Goal: Information Seeking & Learning: Learn about a topic

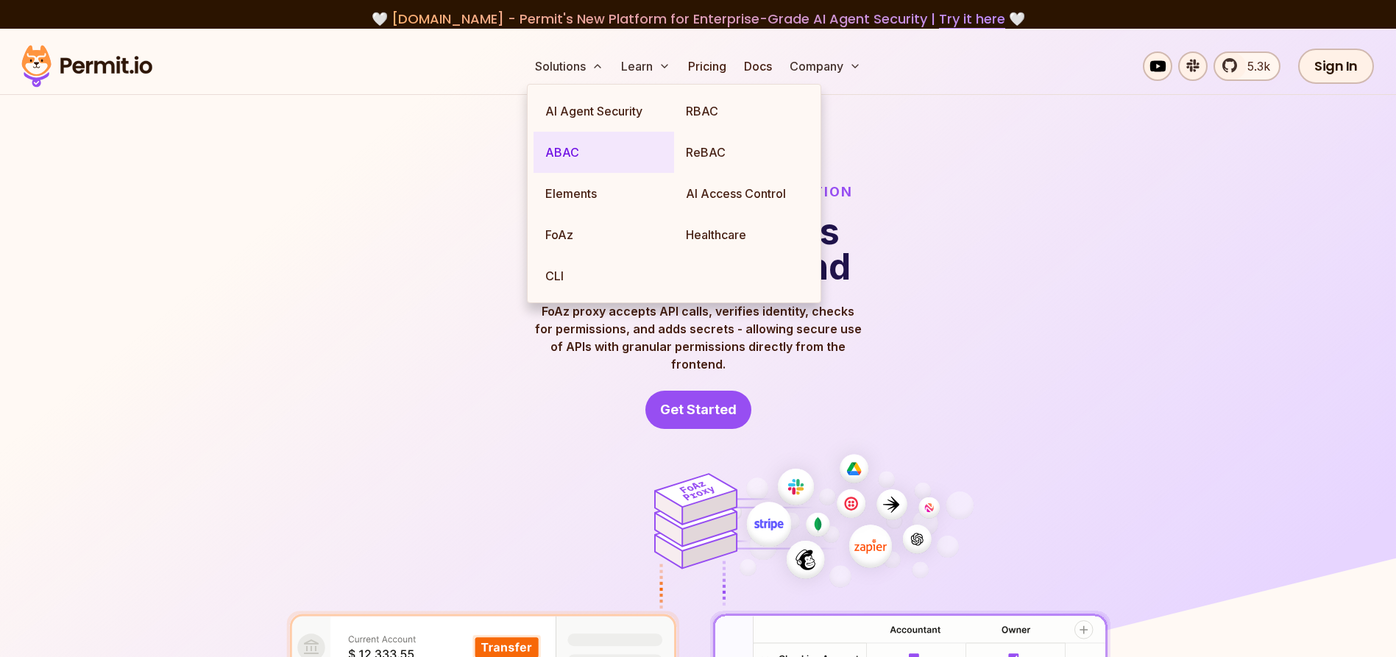
click at [572, 152] on link "ABAC" at bounding box center [603, 152] width 141 height 41
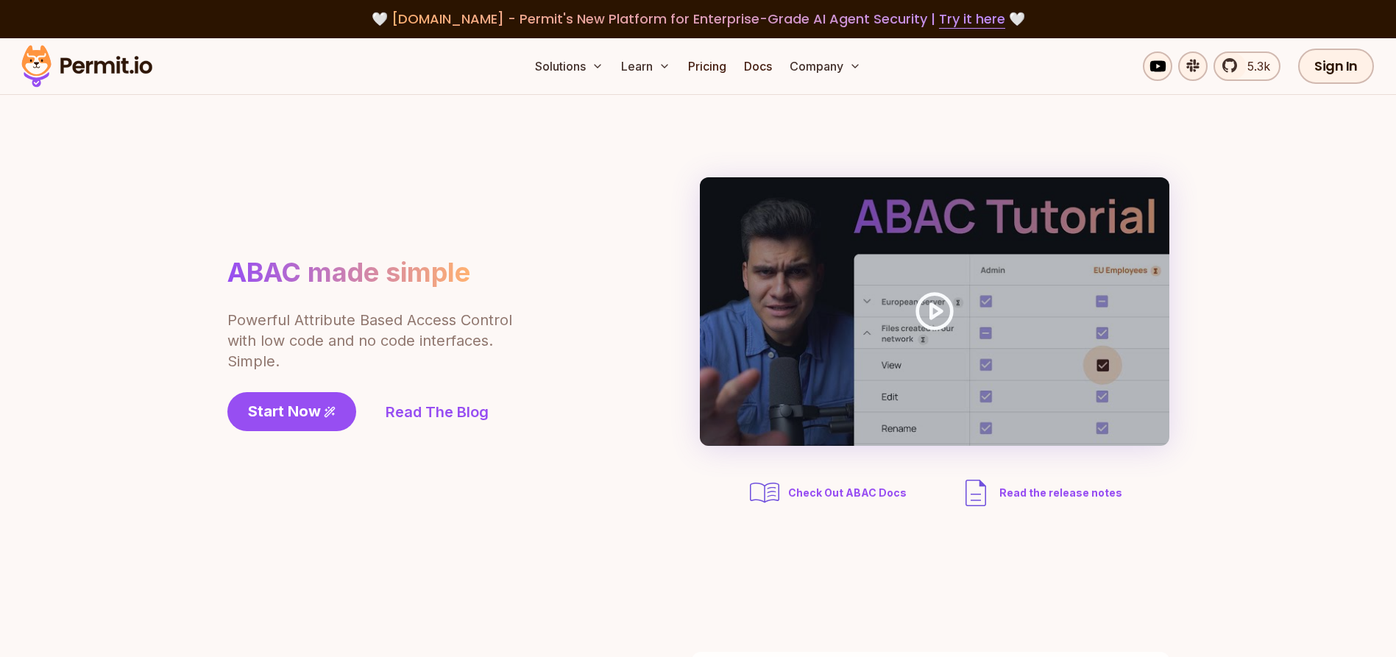
click at [1248, 199] on section "ABAC made simple Powerful Attribute Based Access Control with low code and no c…" at bounding box center [698, 344] width 1396 height 498
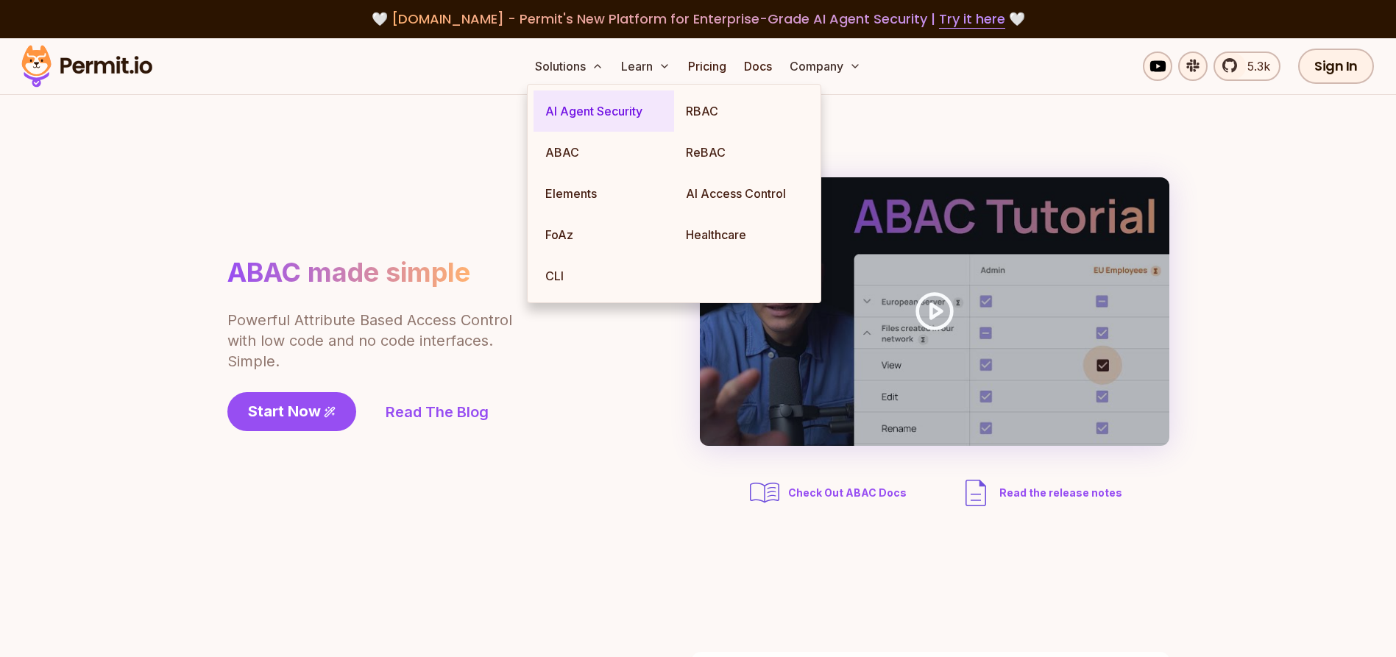
click at [584, 120] on link "AI Agent Security" at bounding box center [603, 110] width 141 height 41
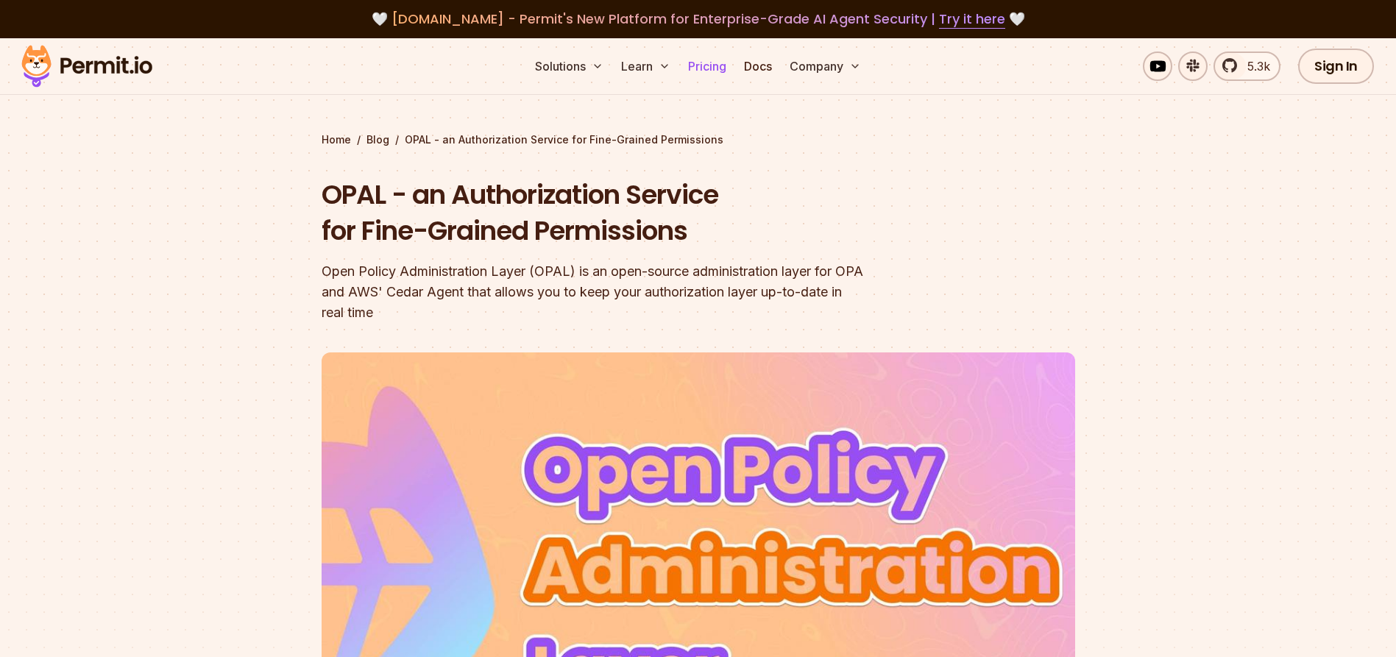
click at [711, 72] on link "Pricing" at bounding box center [707, 66] width 50 height 29
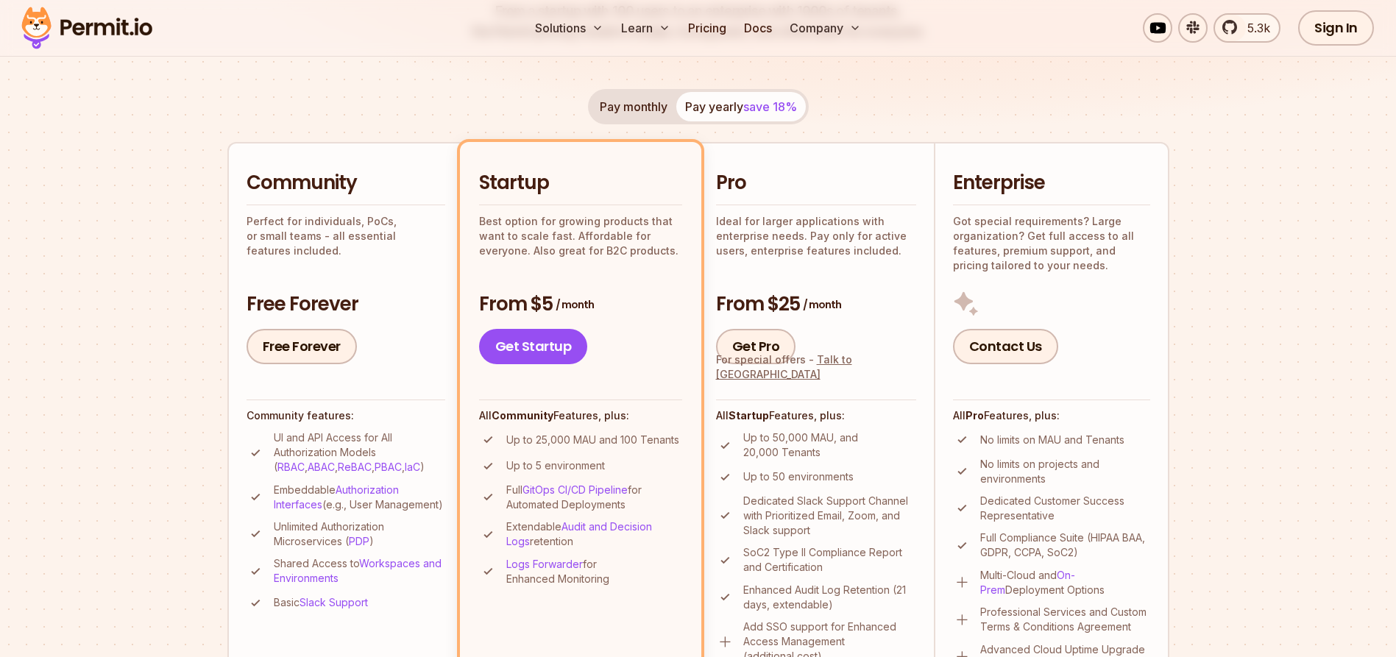
scroll to position [266, 0]
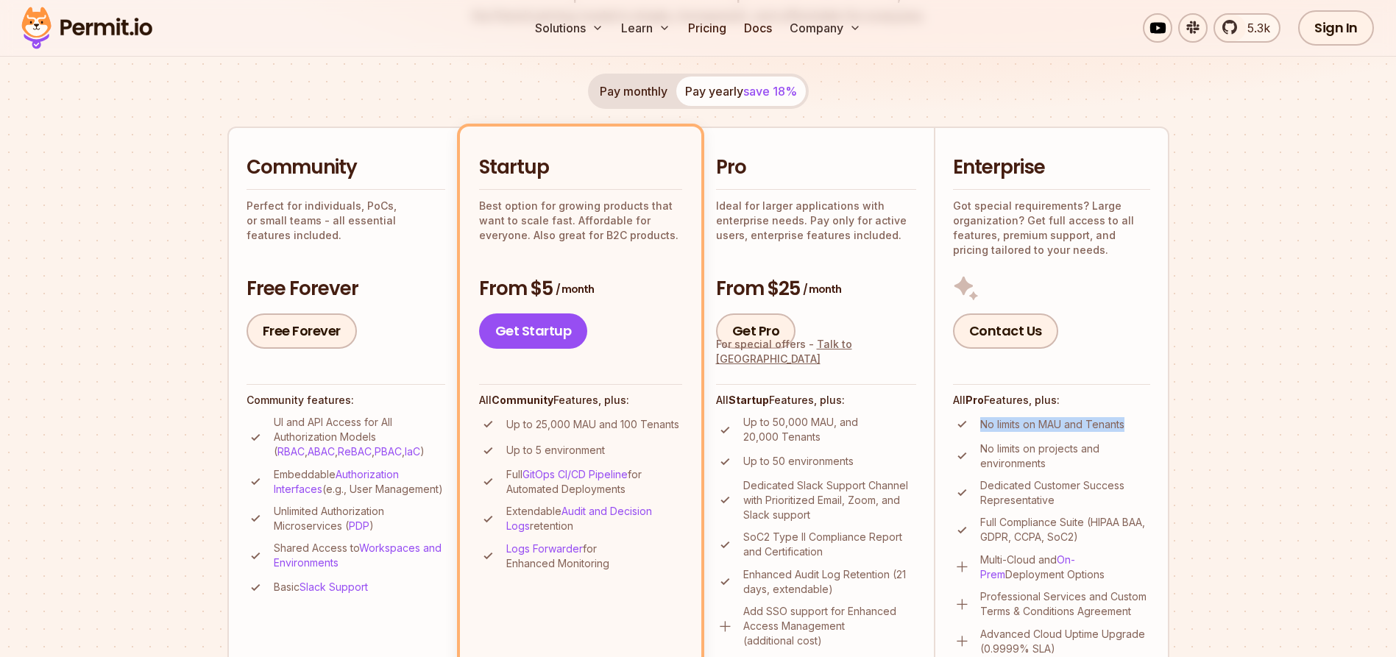
drag, startPoint x: 981, startPoint y: 425, endPoint x: 1132, endPoint y: 426, distance: 150.1
click at [1132, 426] on li "No limits on MAU and Tenants" at bounding box center [1051, 424] width 197 height 18
click at [1059, 460] on p "No limits on projects and environments" at bounding box center [1065, 455] width 170 height 29
drag, startPoint x: 1057, startPoint y: 461, endPoint x: 970, endPoint y: 450, distance: 88.3
click at [970, 450] on li "No limits on projects and environments" at bounding box center [1051, 455] width 197 height 29
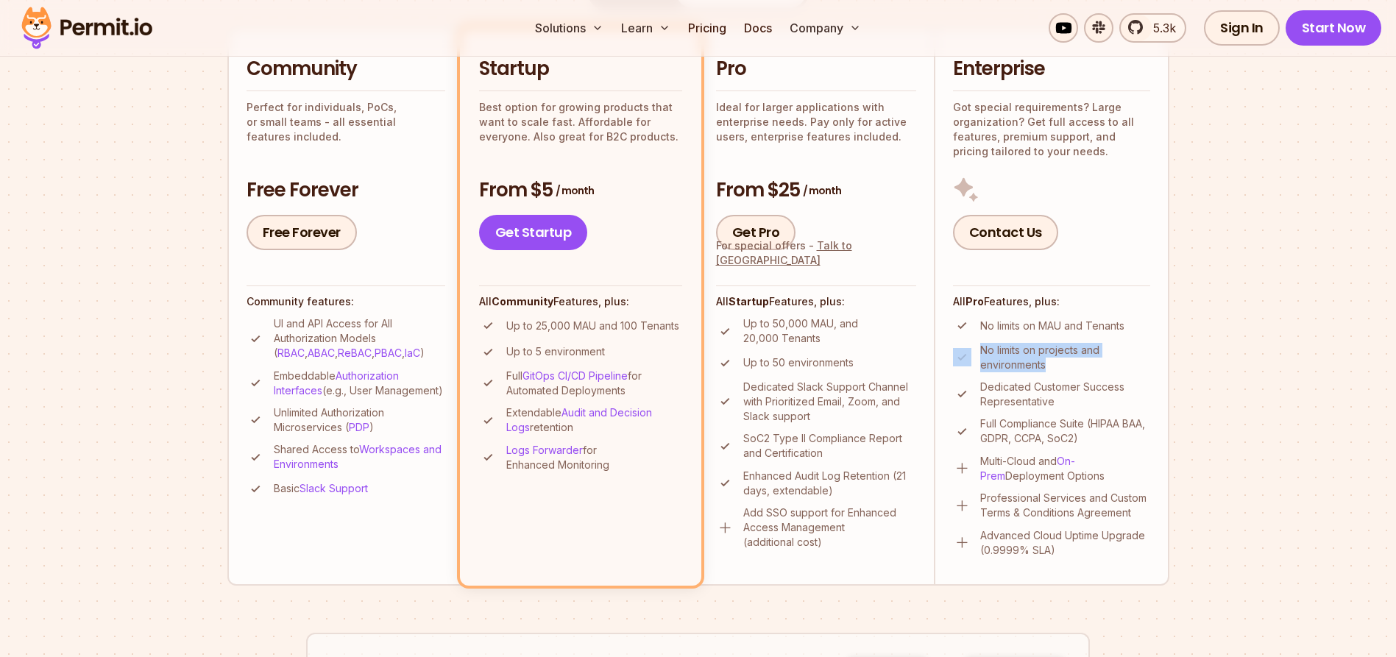
scroll to position [381, 0]
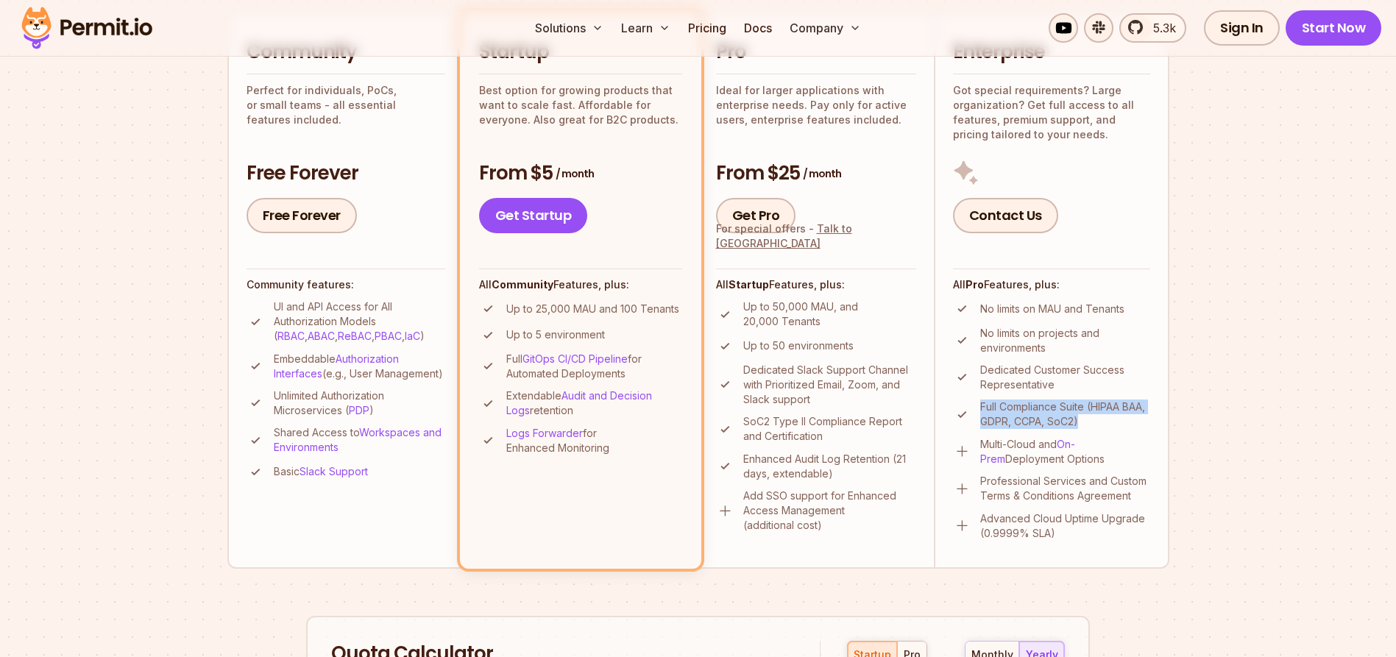
drag, startPoint x: 1093, startPoint y: 427, endPoint x: 980, endPoint y: 408, distance: 114.1
click at [980, 408] on p "Full Compliance Suite (HIPAA BAA, GDPR, CCPA, SoC2)" at bounding box center [1065, 414] width 170 height 29
drag, startPoint x: 982, startPoint y: 443, endPoint x: 1087, endPoint y: 455, distance: 105.1
click at [1087, 455] on p "Multi-Cloud and On-Prem Deployment Options" at bounding box center [1065, 451] width 170 height 29
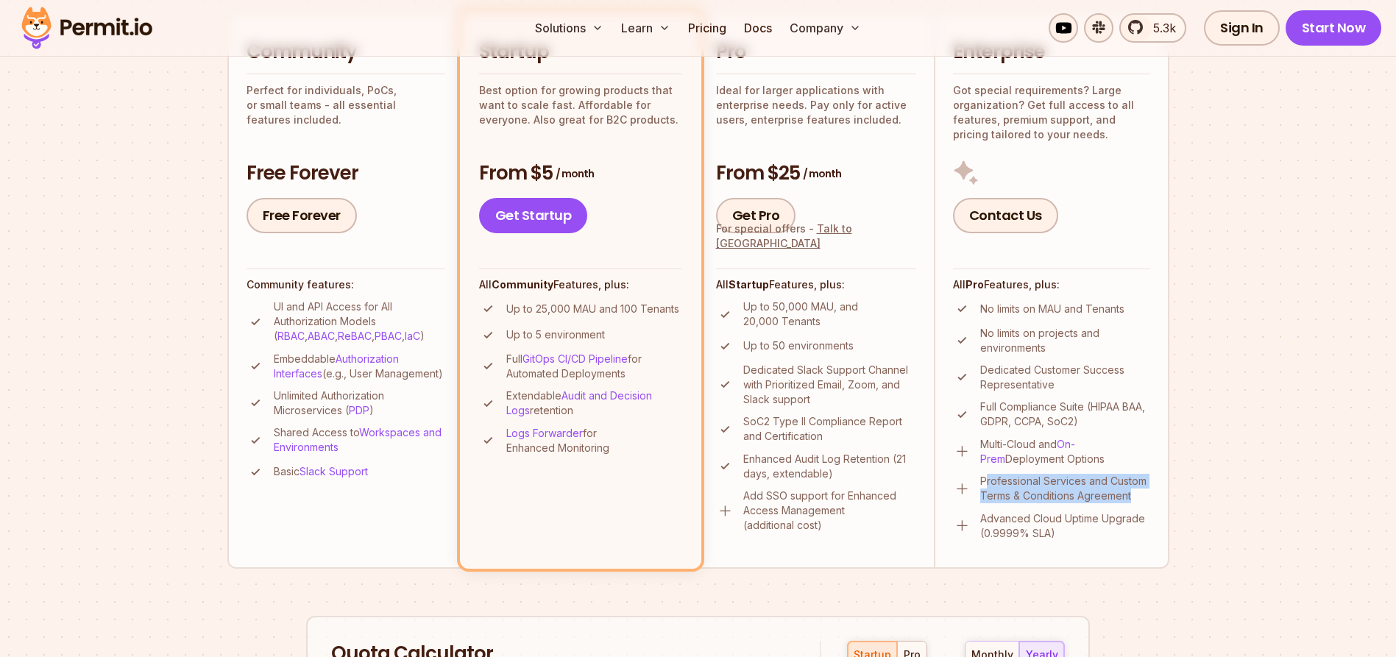
drag, startPoint x: 984, startPoint y: 481, endPoint x: 1135, endPoint y: 495, distance: 150.7
click at [1135, 495] on p "Professional Services and Custom Terms & Conditions Agreement" at bounding box center [1065, 488] width 170 height 29
drag, startPoint x: 1077, startPoint y: 533, endPoint x: 980, endPoint y: 522, distance: 97.7
click at [980, 522] on p "Advanced Cloud Uptime Upgrade (0.9999% SLA)" at bounding box center [1065, 525] width 170 height 29
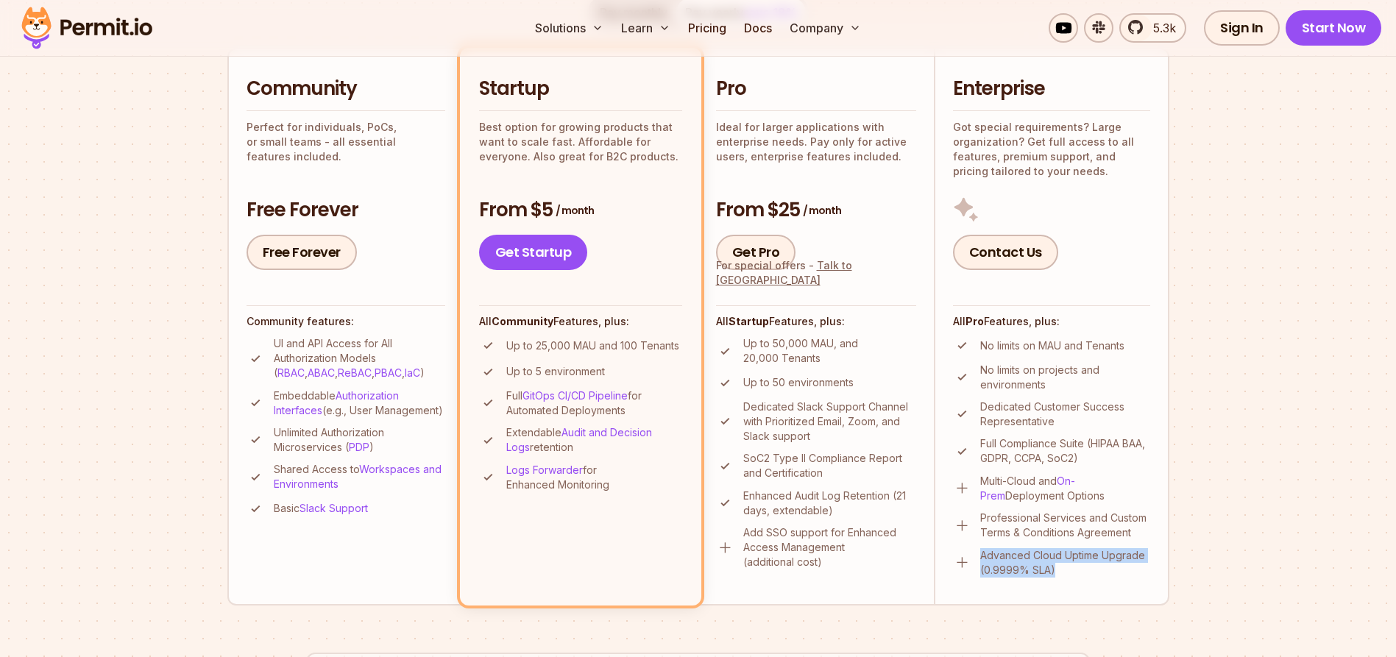
scroll to position [341, 0]
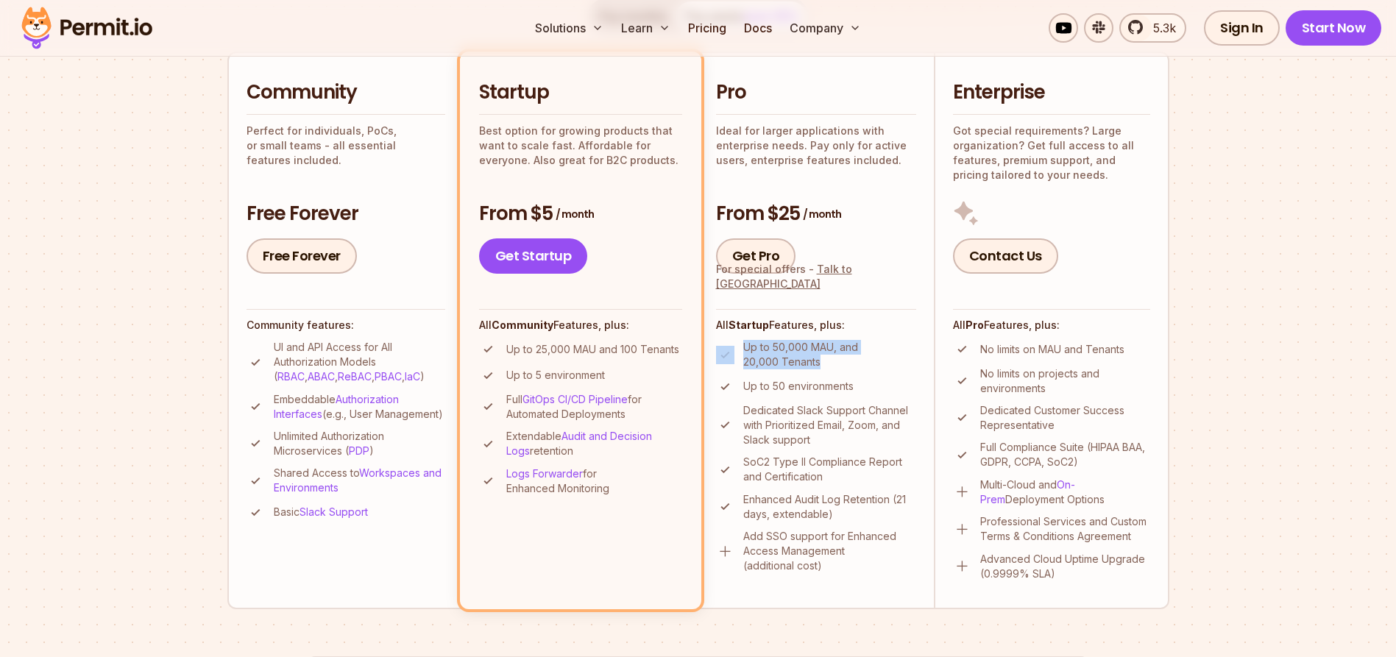
drag, startPoint x: 819, startPoint y: 364, endPoint x: 738, endPoint y: 349, distance: 82.4
click at [738, 349] on li "Up to 50,000 MAU, and 20,000 Tenants" at bounding box center [816, 354] width 200 height 29
click at [826, 363] on p "Up to 50,000 MAU, and 20,000 Tenants" at bounding box center [829, 354] width 173 height 29
drag, startPoint x: 804, startPoint y: 360, endPoint x: 739, endPoint y: 345, distance: 66.4
click at [739, 345] on li "Up to 50,000 MAU, and 20,000 Tenants" at bounding box center [816, 354] width 200 height 29
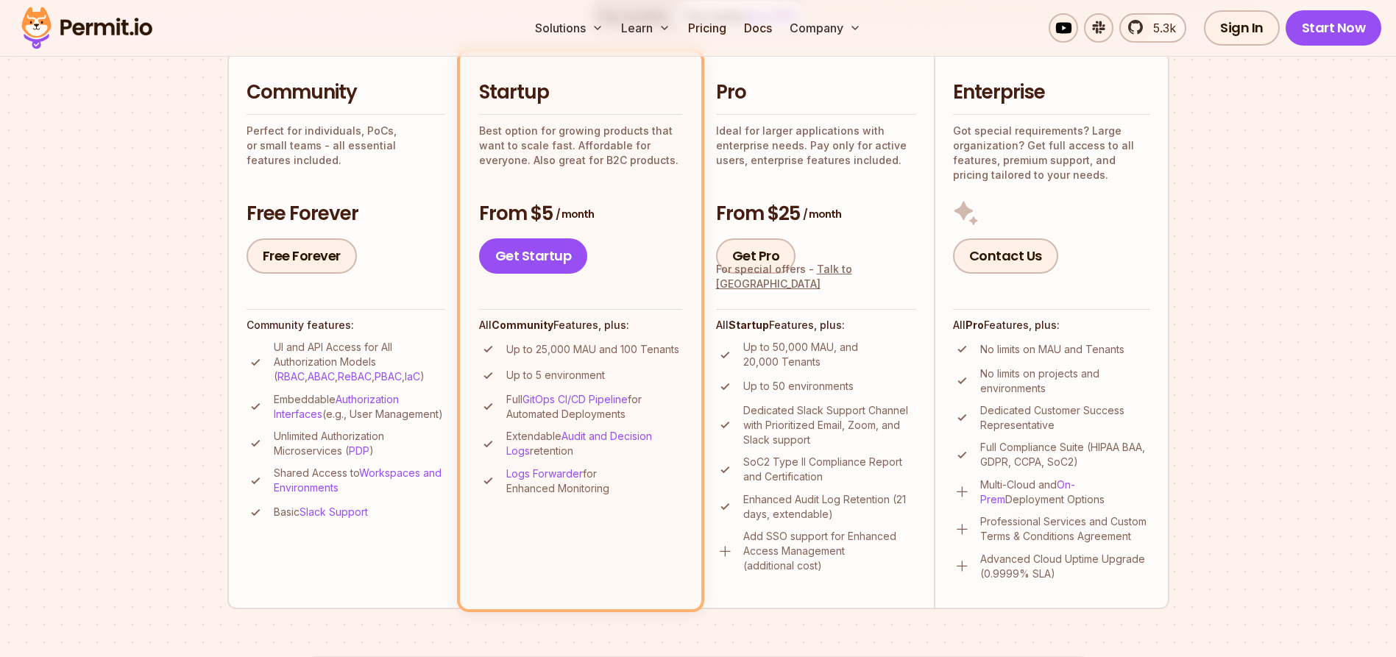
click at [1273, 324] on section "Permit Pricing From Free to Predictable Scaling From a startup with 100 users t…" at bounding box center [698, 494] width 1396 height 1592
drag, startPoint x: 754, startPoint y: 388, endPoint x: 881, endPoint y: 394, distance: 127.4
click at [881, 394] on li "Up to 50 environments" at bounding box center [816, 386] width 200 height 18
drag, startPoint x: 750, startPoint y: 412, endPoint x: 890, endPoint y: 437, distance: 142.0
click at [890, 437] on p "Dedicated Slack Support Channel with Prioritized Email, Zoom, and Slack support" at bounding box center [829, 425] width 173 height 44
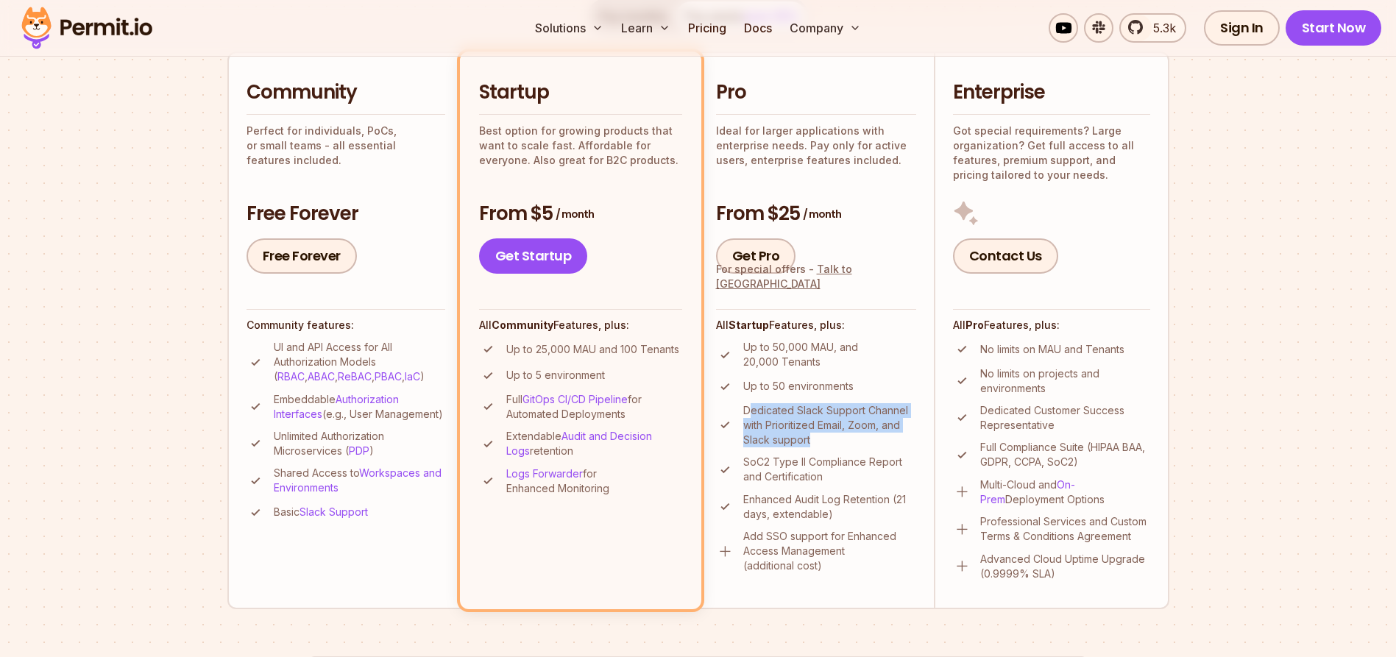
click at [817, 438] on p "Dedicated Slack Support Channel with Prioritized Email, Zoom, and Slack support" at bounding box center [829, 425] width 173 height 44
drag, startPoint x: 820, startPoint y: 438, endPoint x: 745, endPoint y: 413, distance: 79.1
click at [745, 413] on p "Dedicated Slack Support Channel with Prioritized Email, Zoom, and Slack support" at bounding box center [829, 425] width 173 height 44
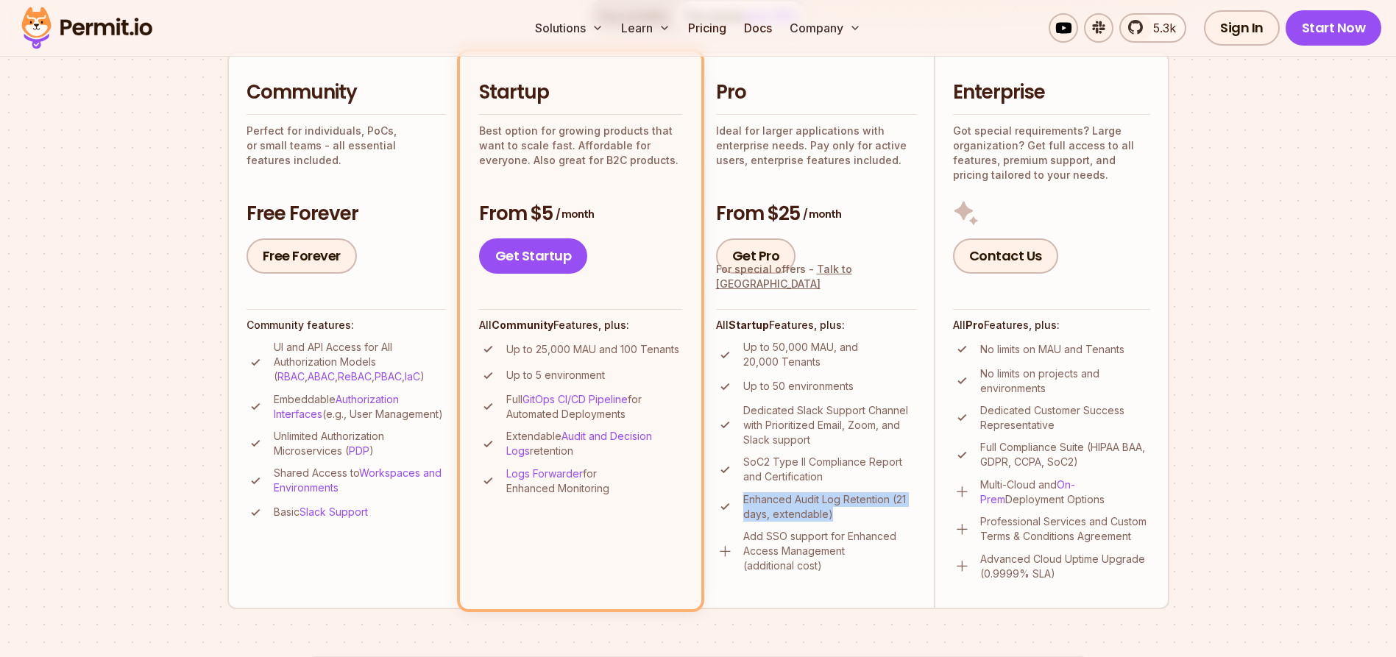
drag, startPoint x: 836, startPoint y: 514, endPoint x: 745, endPoint y: 504, distance: 91.8
click at [745, 504] on p "Enhanced Audit Log Retention (21 days, extendable)" at bounding box center [829, 506] width 173 height 29
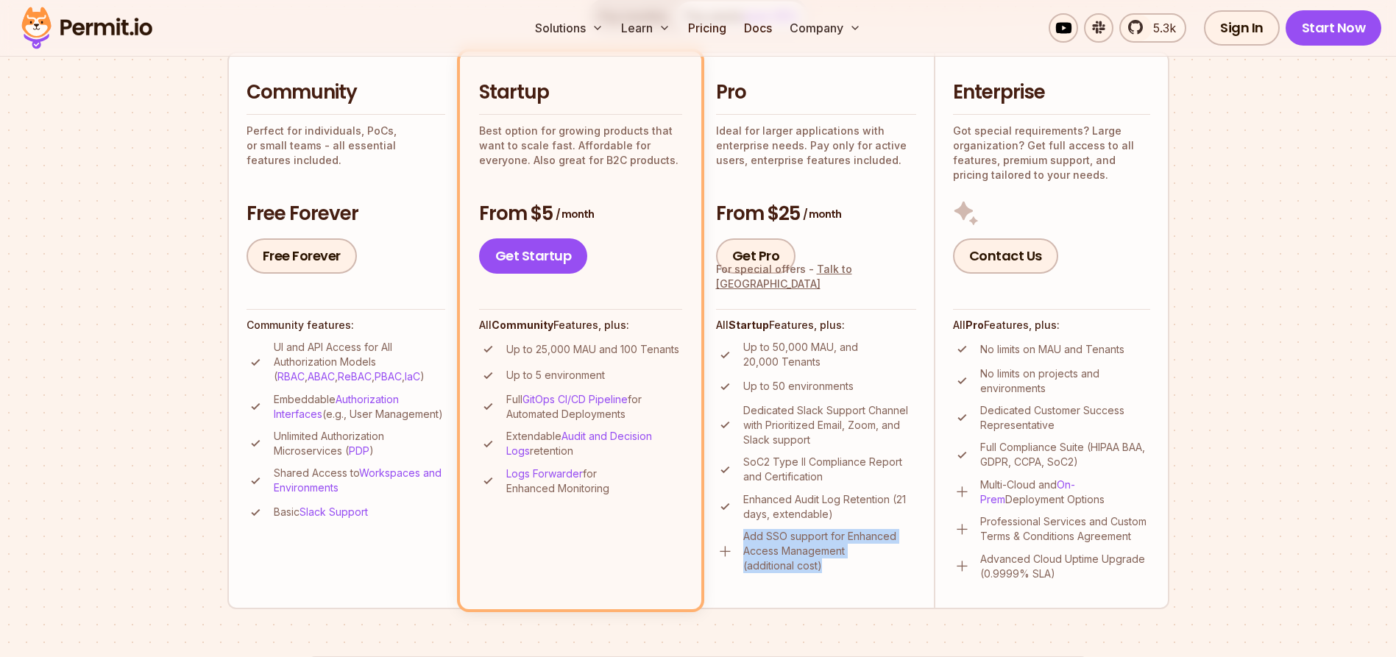
drag, startPoint x: 745, startPoint y: 533, endPoint x: 842, endPoint y: 566, distance: 102.4
click at [842, 566] on p "Add SSO support for Enhanced Access Management (additional cost)" at bounding box center [829, 551] width 173 height 44
click at [825, 564] on p "Add SSO support for Enhanced Access Management (additional cost)" at bounding box center [829, 551] width 173 height 44
drag, startPoint x: 829, startPoint y: 565, endPoint x: 748, endPoint y: 539, distance: 85.6
click at [748, 539] on p "Add SSO support for Enhanced Access Management (additional cost)" at bounding box center [829, 551] width 173 height 44
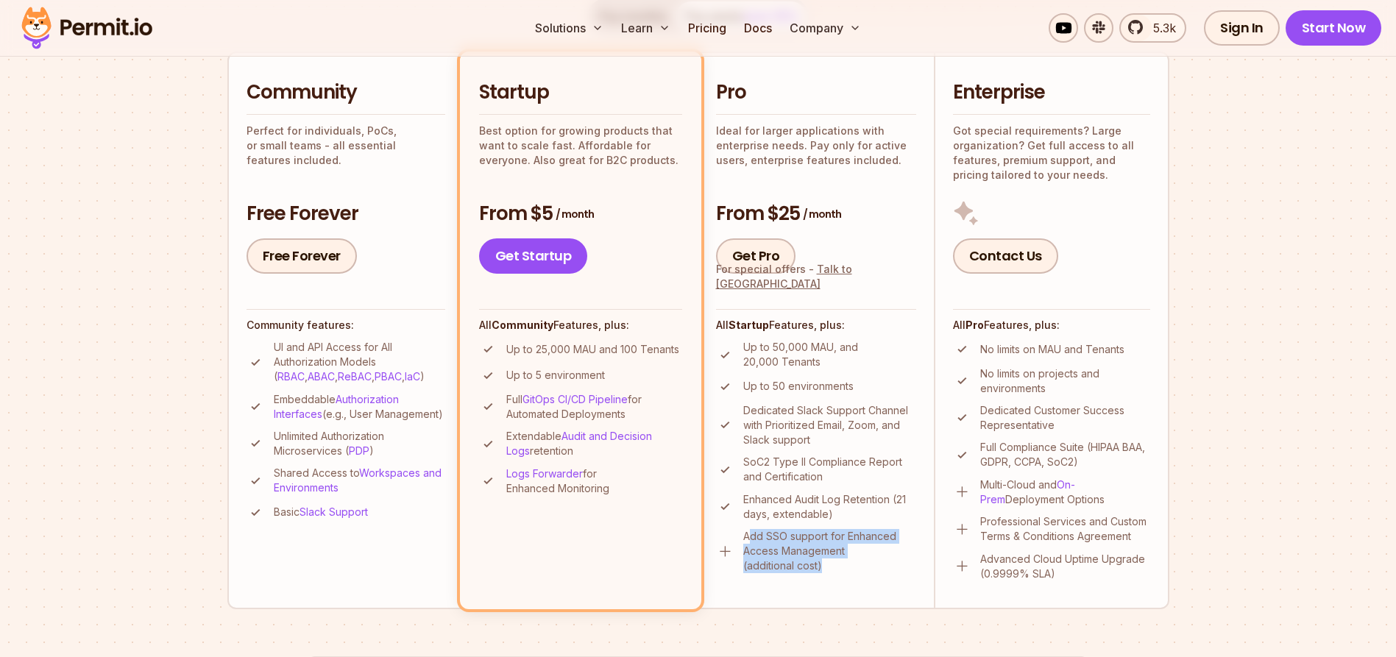
click at [846, 556] on p "Add SSO support for Enhanced Access Management (additional cost)" at bounding box center [829, 551] width 173 height 44
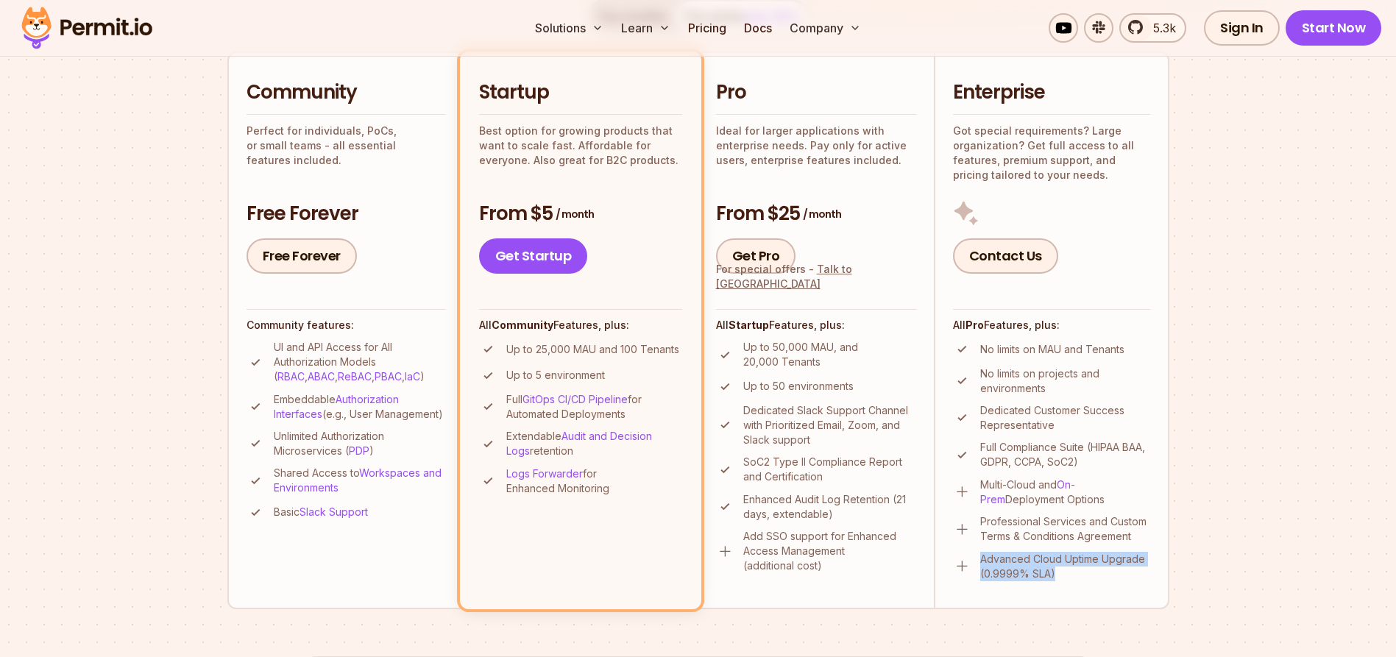
drag, startPoint x: 1071, startPoint y: 569, endPoint x: 981, endPoint y: 564, distance: 89.9
click at [981, 564] on p "Advanced Cloud Uptime Upgrade (0.9999% SLA)" at bounding box center [1065, 566] width 170 height 29
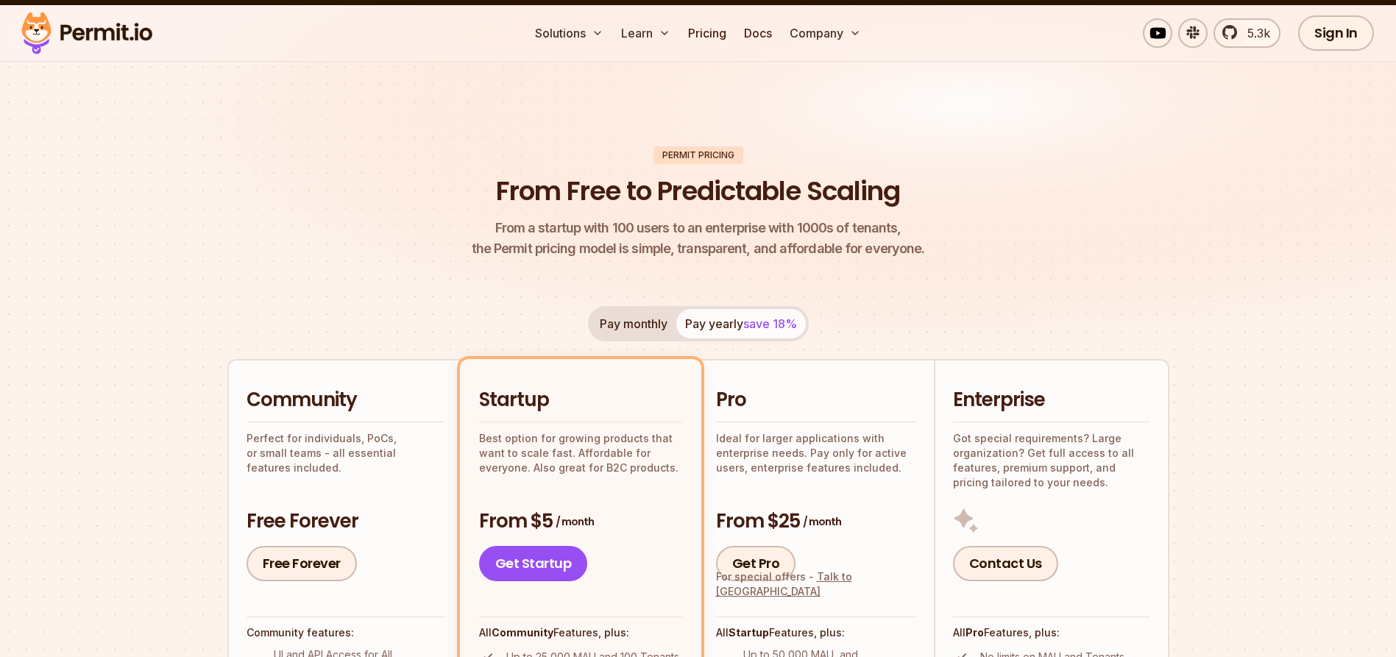
scroll to position [163, 0]
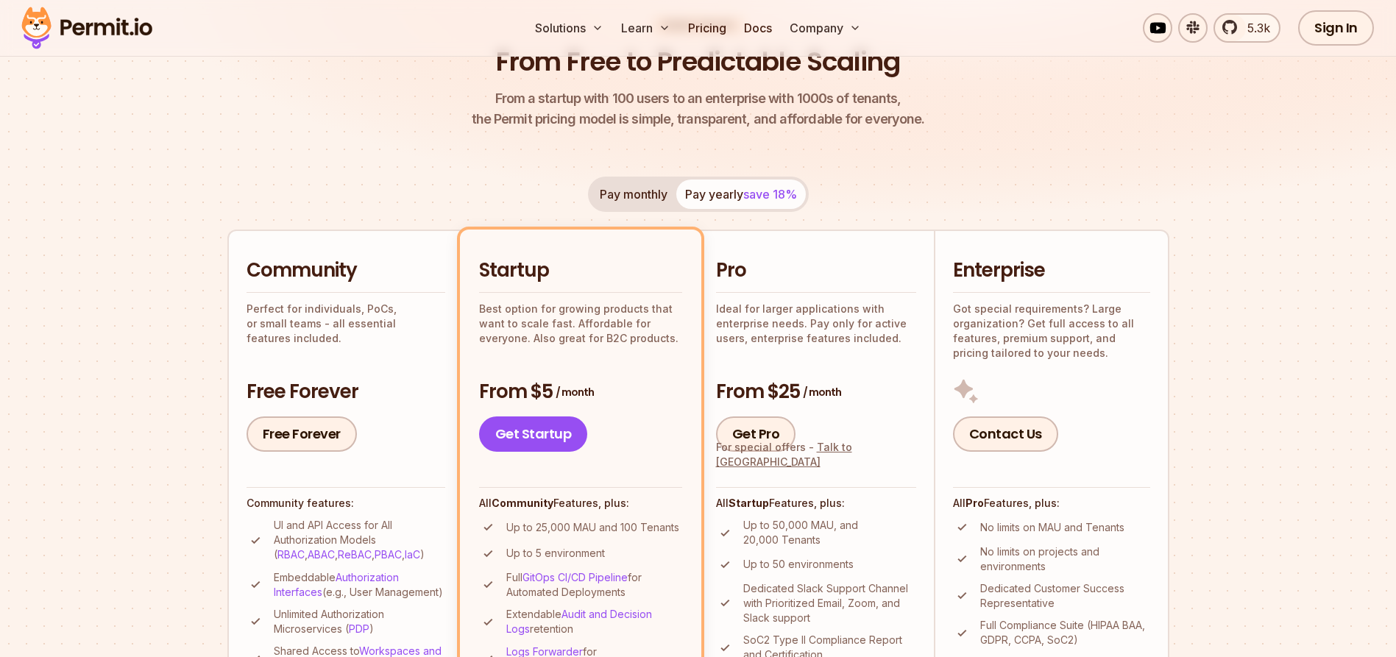
click at [631, 196] on button "Pay monthly" at bounding box center [633, 194] width 85 height 29
click at [722, 197] on button "Pay yearly save 18%" at bounding box center [740, 194] width 129 height 29
click at [613, 191] on button "Pay monthly" at bounding box center [633, 194] width 85 height 29
click at [613, 191] on div "Pay monthly Pay yearly save 18%" at bounding box center [698, 194] width 221 height 35
click at [617, 196] on div "Pay monthly Pay yearly save 18%" at bounding box center [698, 194] width 221 height 35
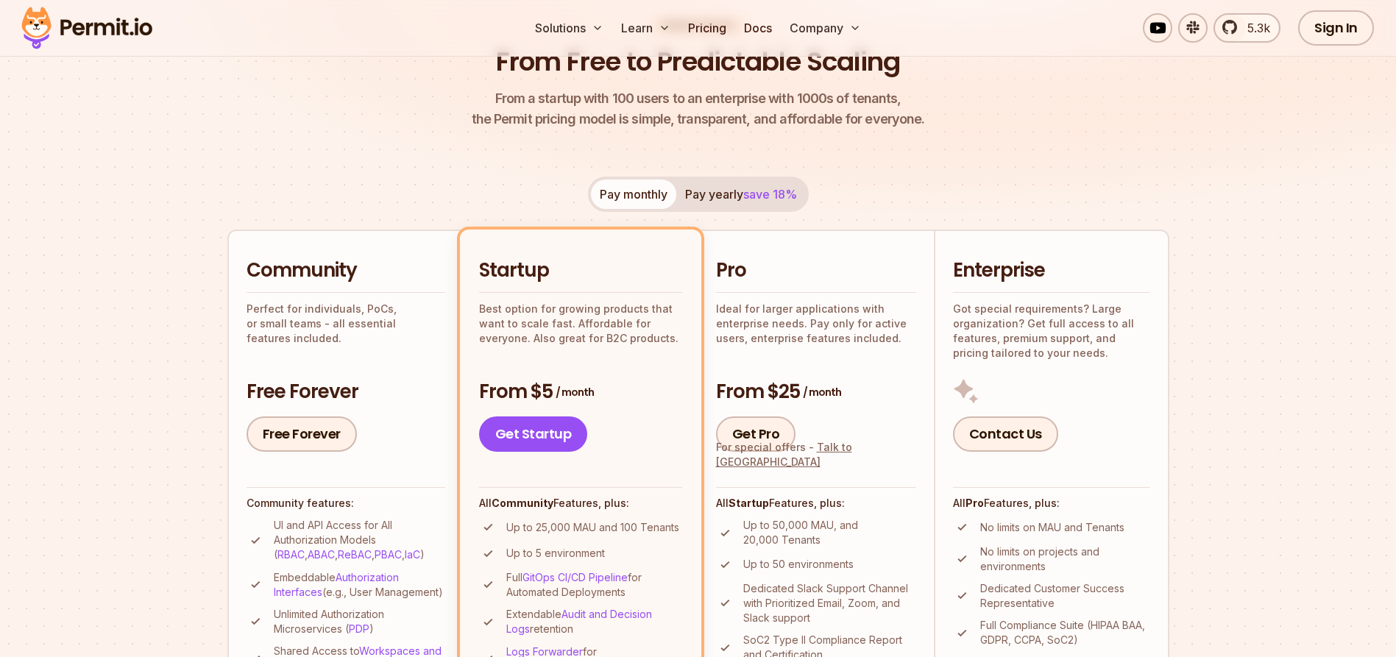
click at [714, 196] on button "Pay yearly save 18%" at bounding box center [740, 194] width 129 height 29
click at [641, 195] on button "Pay monthly" at bounding box center [633, 194] width 85 height 29
click at [711, 194] on button "Pay yearly save 18%" at bounding box center [740, 194] width 129 height 29
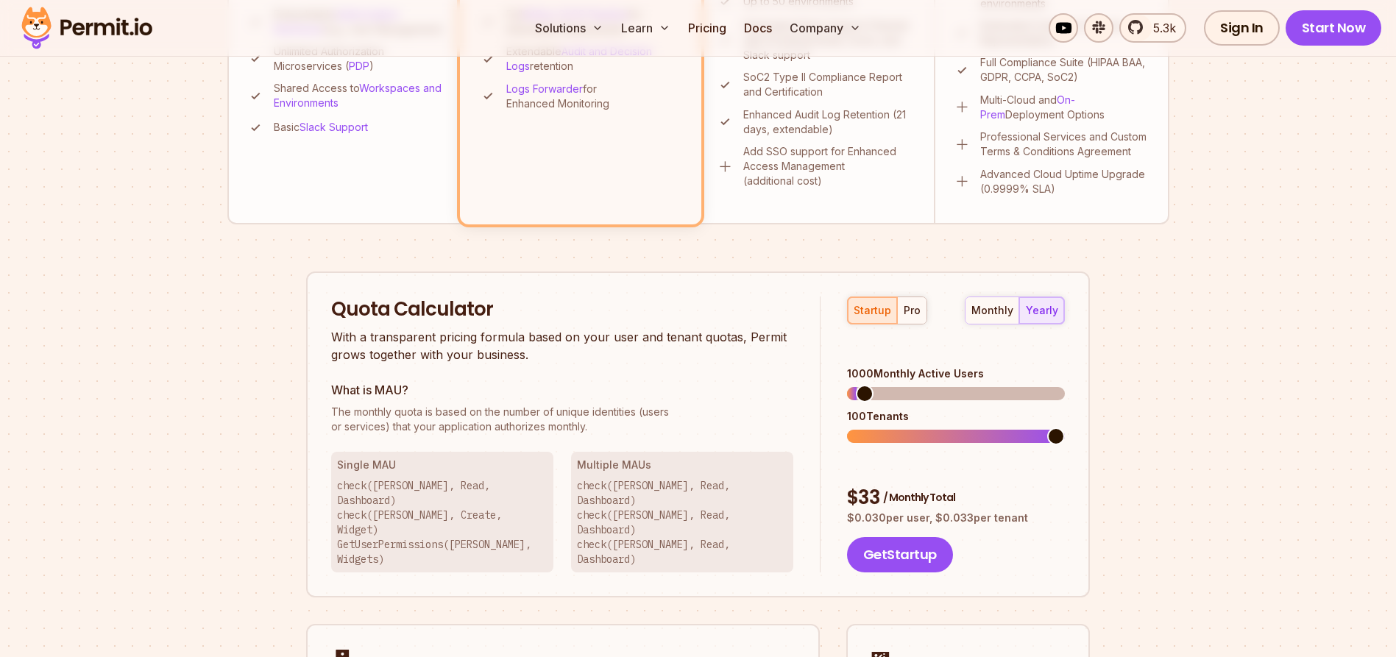
scroll to position [734, 0]
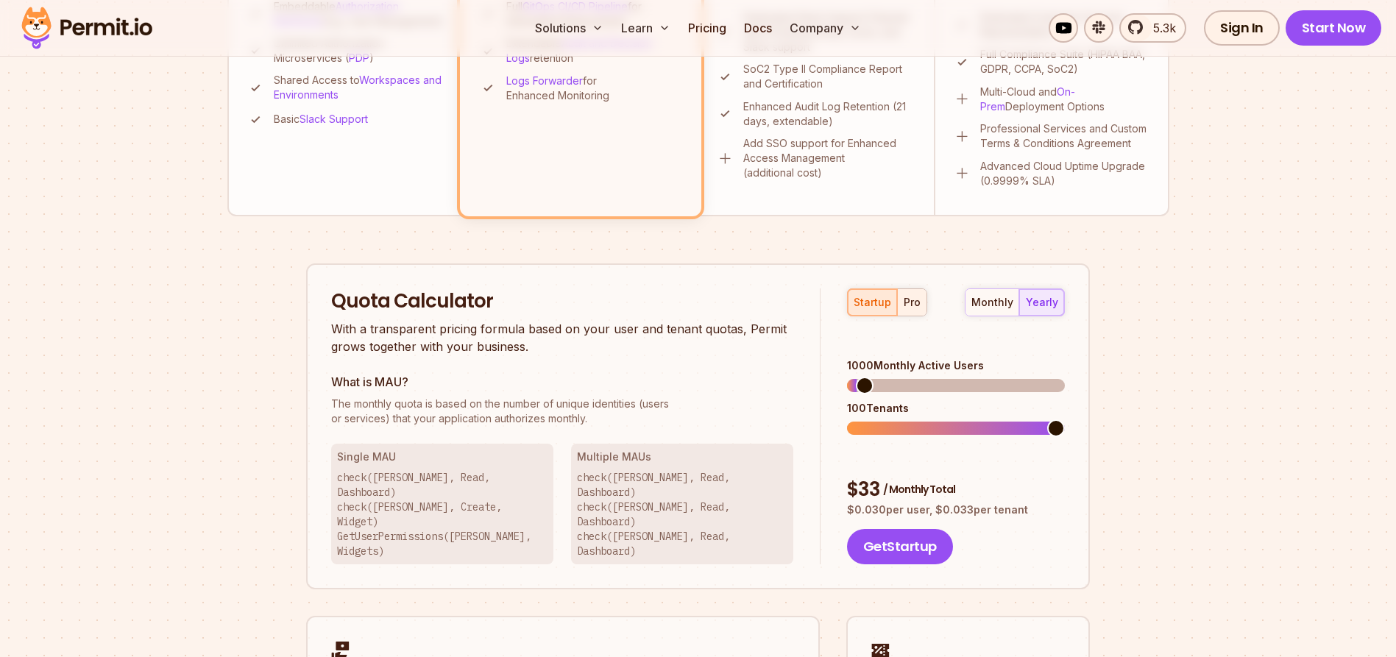
click at [898, 298] on button "pro" at bounding box center [911, 302] width 29 height 26
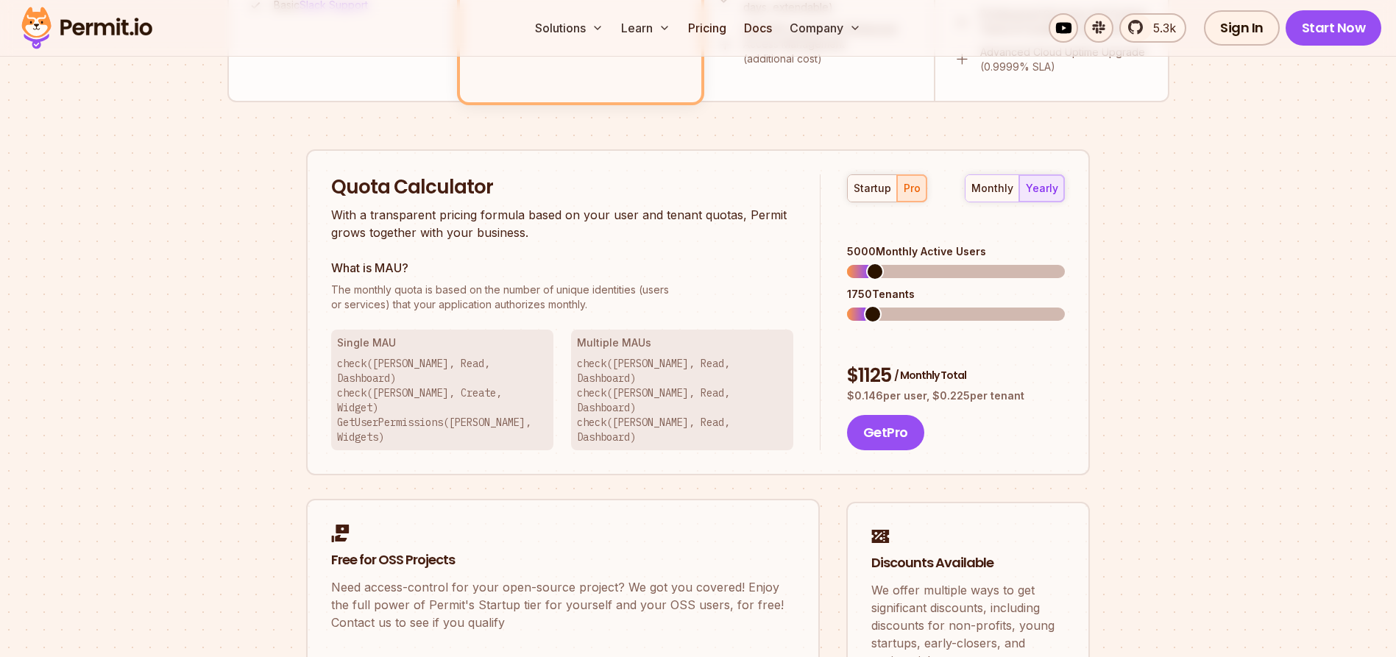
scroll to position [863, 0]
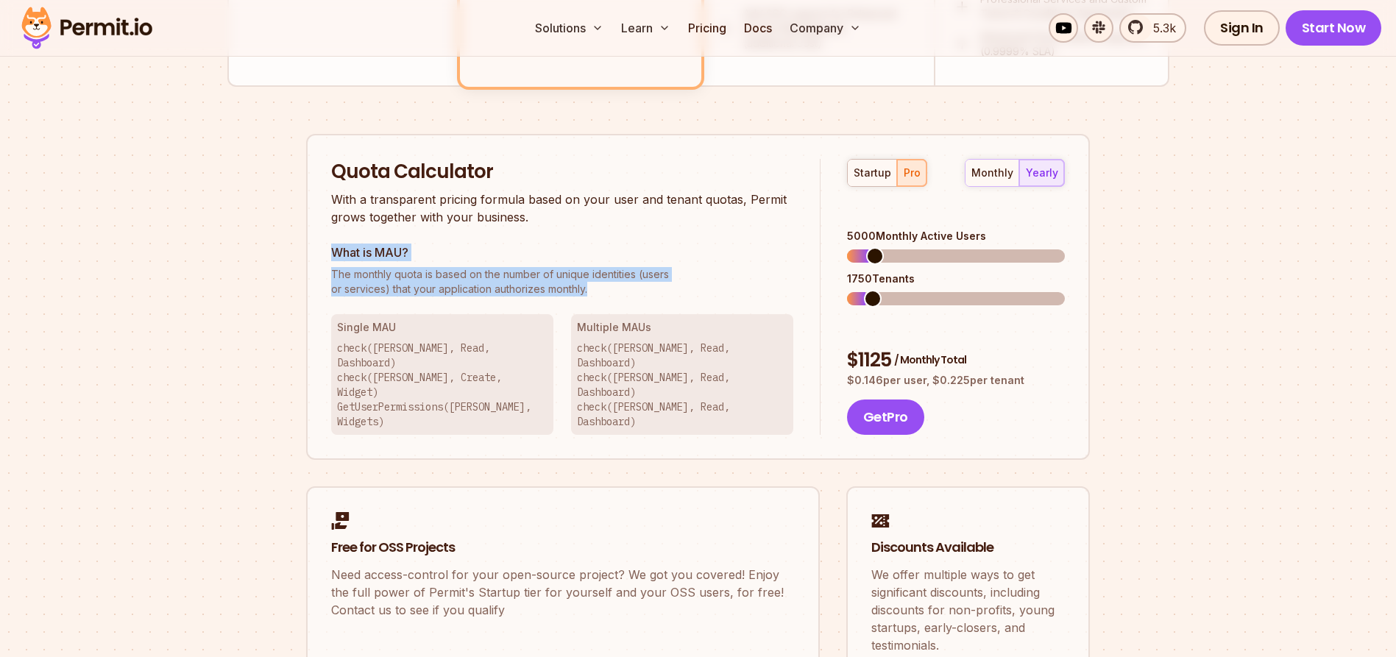
drag, startPoint x: 611, startPoint y: 285, endPoint x: 328, endPoint y: 252, distance: 285.2
click at [328, 252] on div "Quota Calculator With a transparent pricing formula based on your user and tena…" at bounding box center [698, 297] width 784 height 327
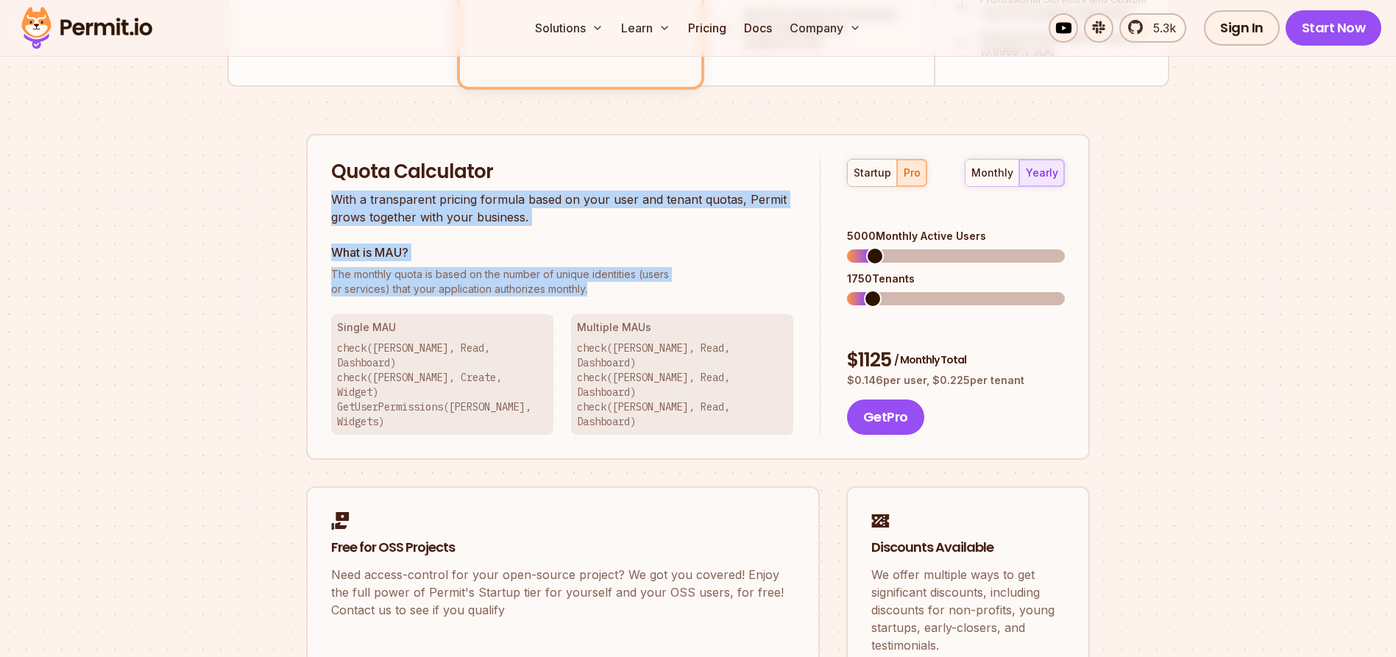
drag, startPoint x: 332, startPoint y: 199, endPoint x: 611, endPoint y: 292, distance: 294.5
click at [611, 292] on div "Quota Calculator With a transparent pricing formula based on your user and tena…" at bounding box center [575, 297] width 489 height 277
drag, startPoint x: 623, startPoint y: 294, endPoint x: 334, endPoint y: 193, distance: 306.0
click at [334, 193] on div "Quota Calculator With a transparent pricing formula based on your user and tena…" at bounding box center [575, 297] width 489 height 277
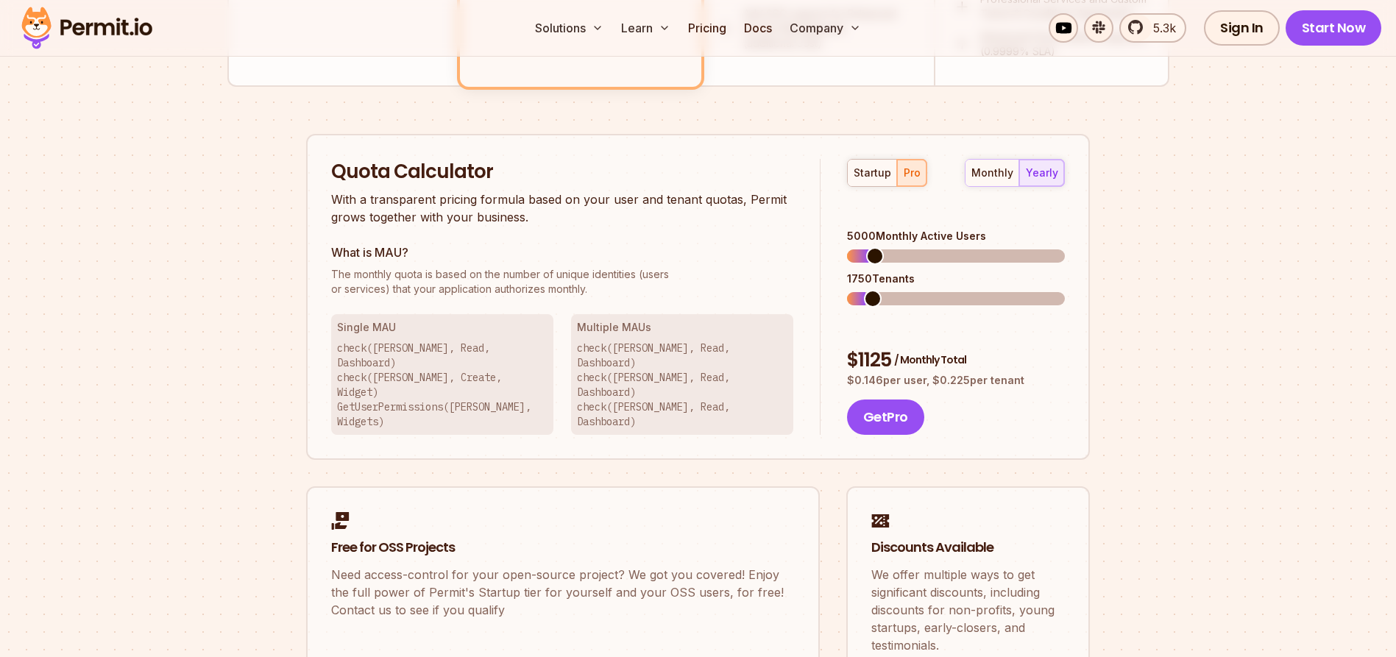
click at [261, 308] on div "Permit Pricing From Free to Predictable Scaling From a startup with 100 users t…" at bounding box center [698, 13] width 942 height 1392
click at [473, 381] on p "check([PERSON_NAME], Read, Dashboard) check([PERSON_NAME], Create, Widget) GetU…" at bounding box center [442, 385] width 210 height 88
click at [473, 380] on p "check([PERSON_NAME], Read, Dashboard) check([PERSON_NAME], Create, Widget) GetU…" at bounding box center [442, 385] width 210 height 88
drag, startPoint x: 415, startPoint y: 293, endPoint x: 598, endPoint y: 287, distance: 183.3
click at [598, 287] on p "The monthly quota is based on the number of unique identities (users or service…" at bounding box center [562, 281] width 462 height 29
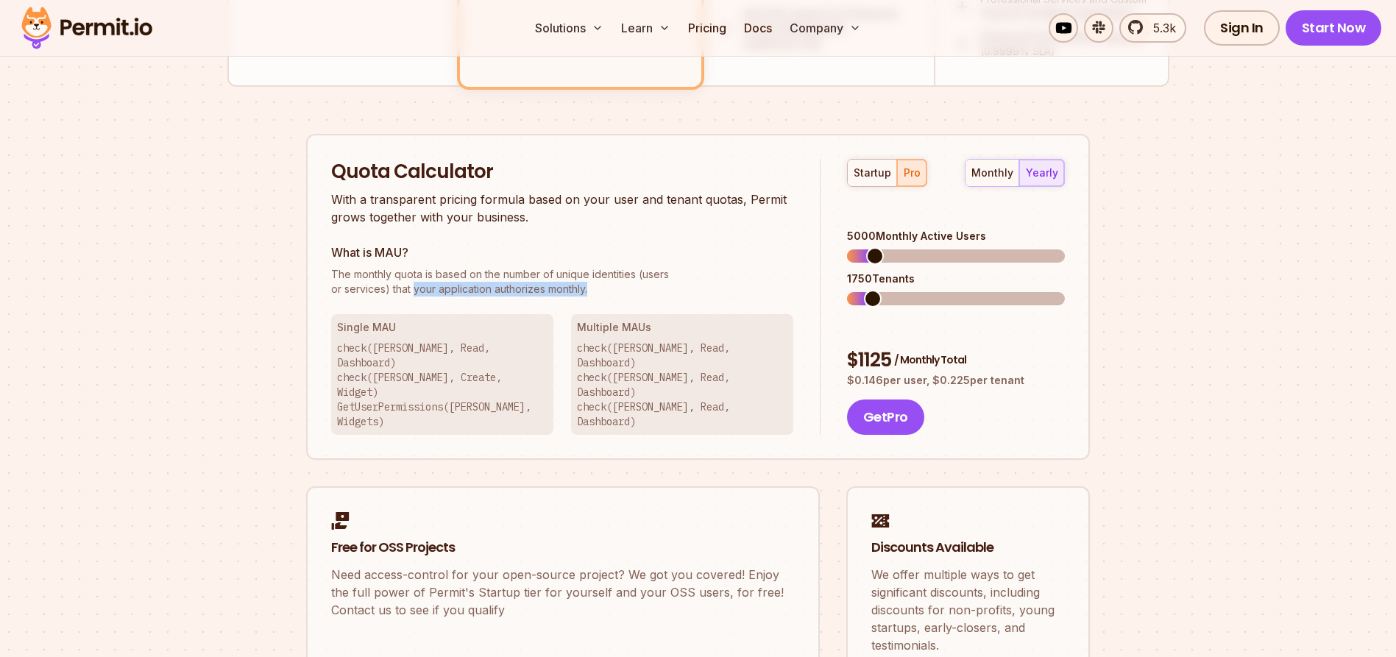
click at [589, 289] on p "The monthly quota is based on the number of unique identities (users or service…" at bounding box center [562, 281] width 462 height 29
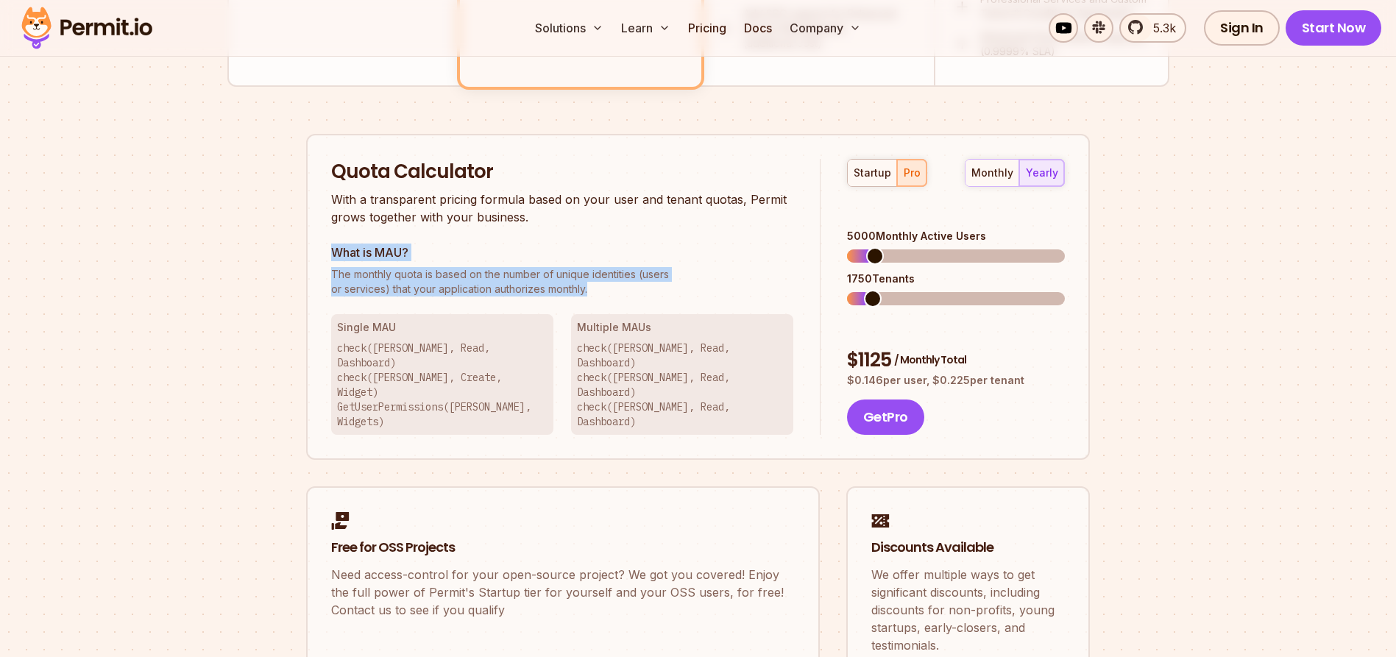
drag, startPoint x: 603, startPoint y: 288, endPoint x: 327, endPoint y: 244, distance: 278.7
click at [327, 244] on div "Quota Calculator With a transparent pricing formula based on your user and tena…" at bounding box center [698, 297] width 784 height 327
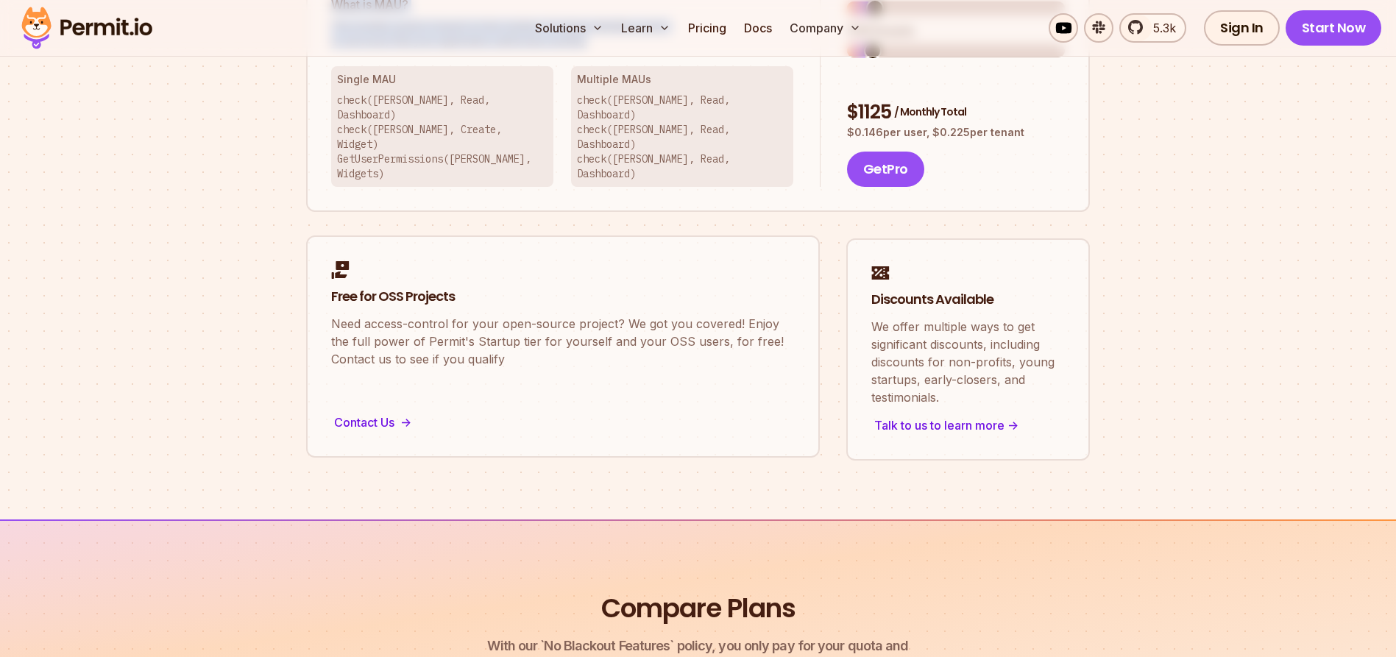
scroll to position [1166, 0]
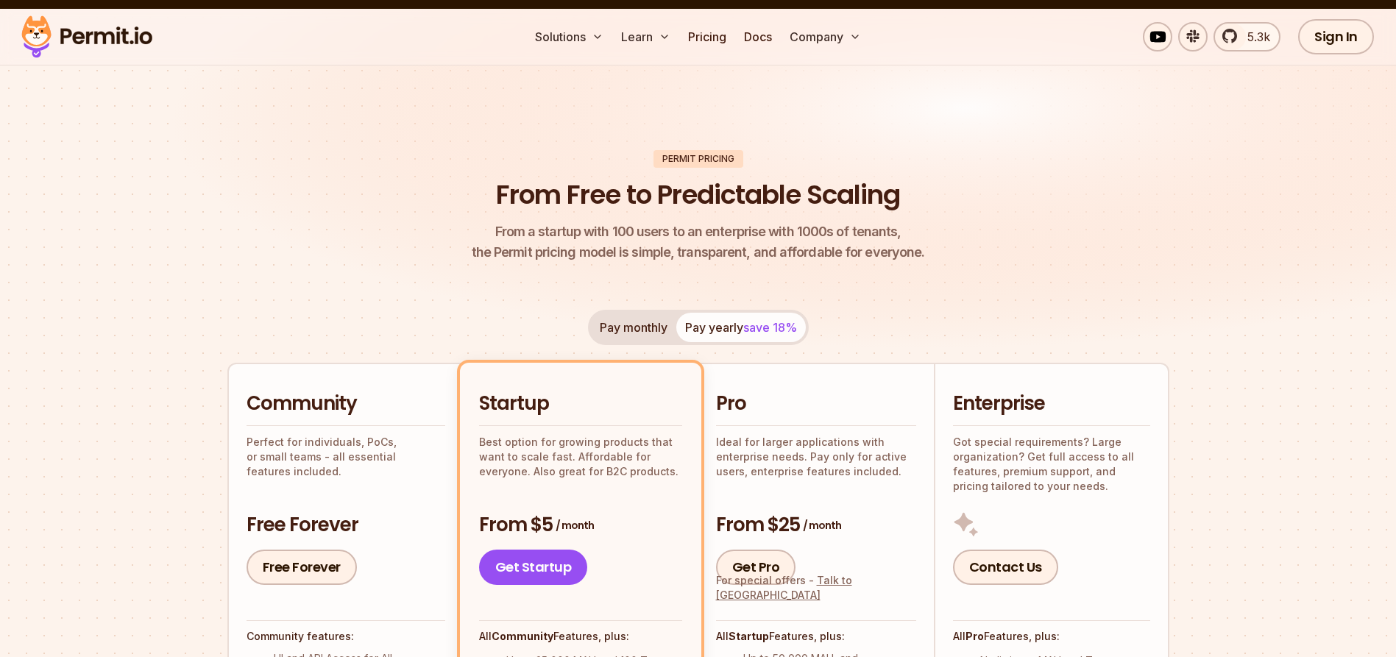
scroll to position [0, 0]
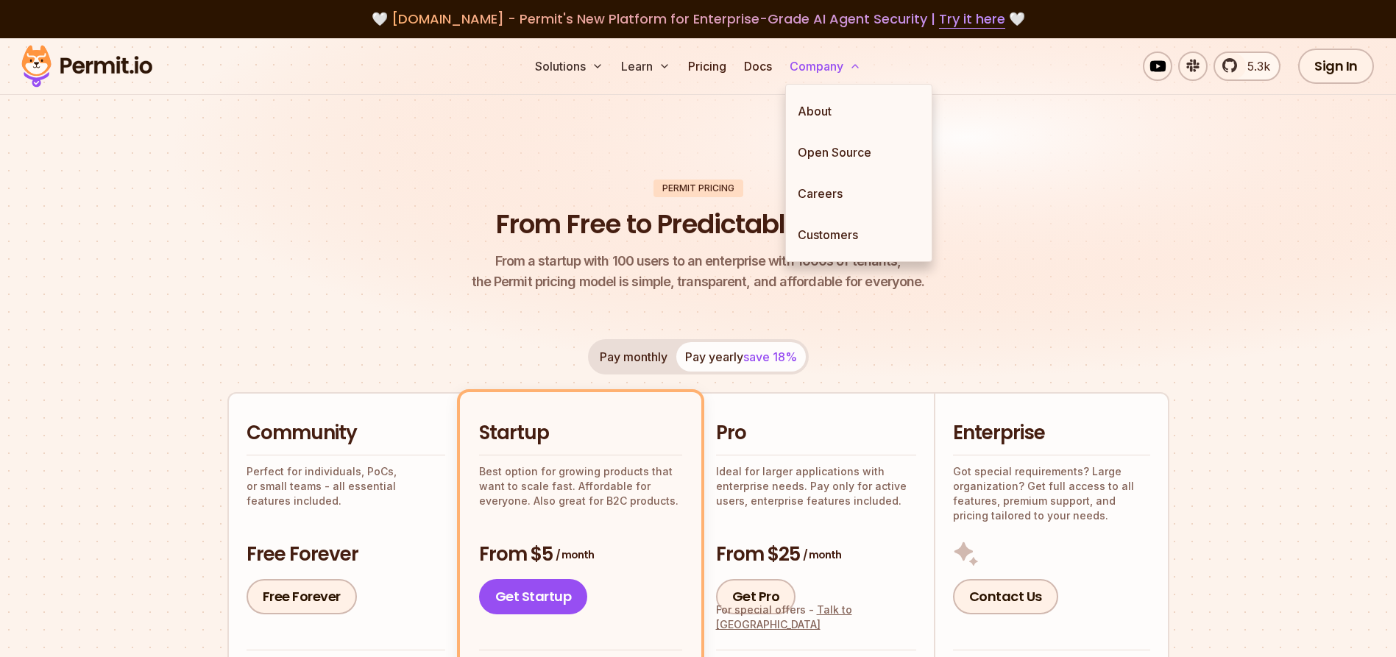
click at [845, 63] on button "Company" at bounding box center [825, 66] width 83 height 29
click at [828, 100] on link "About" at bounding box center [859, 110] width 146 height 41
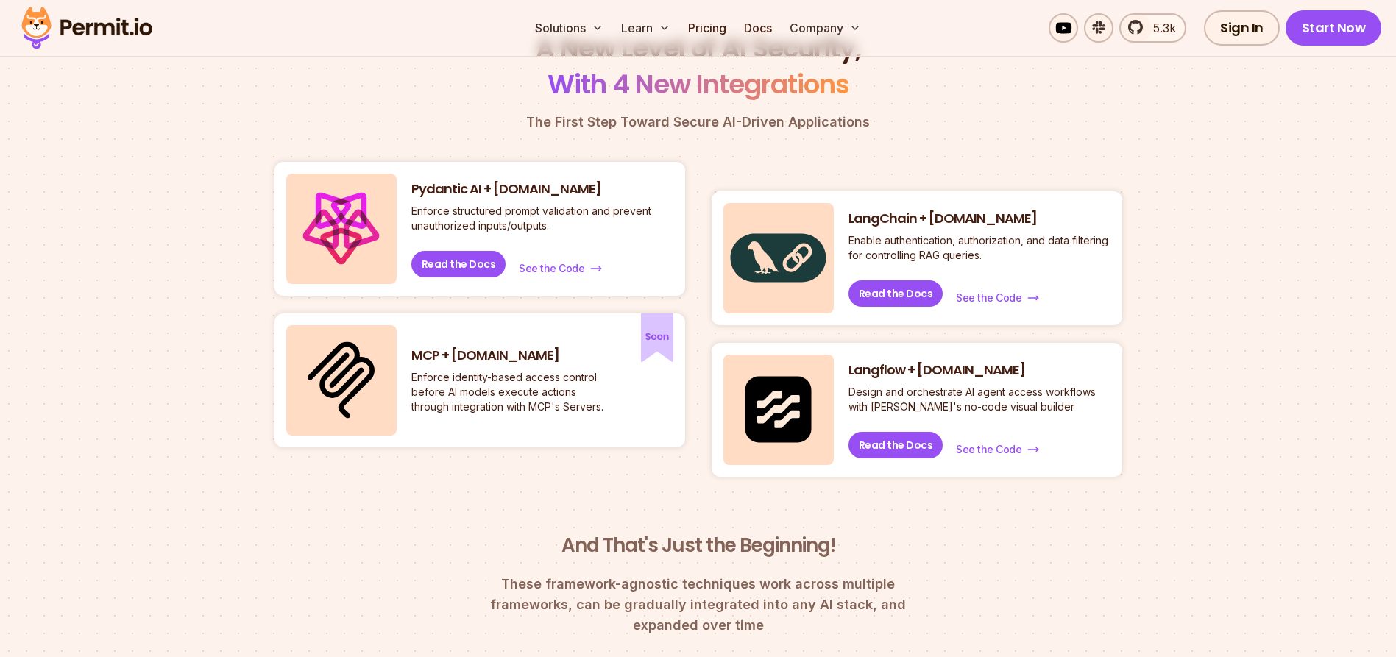
scroll to position [630, 0]
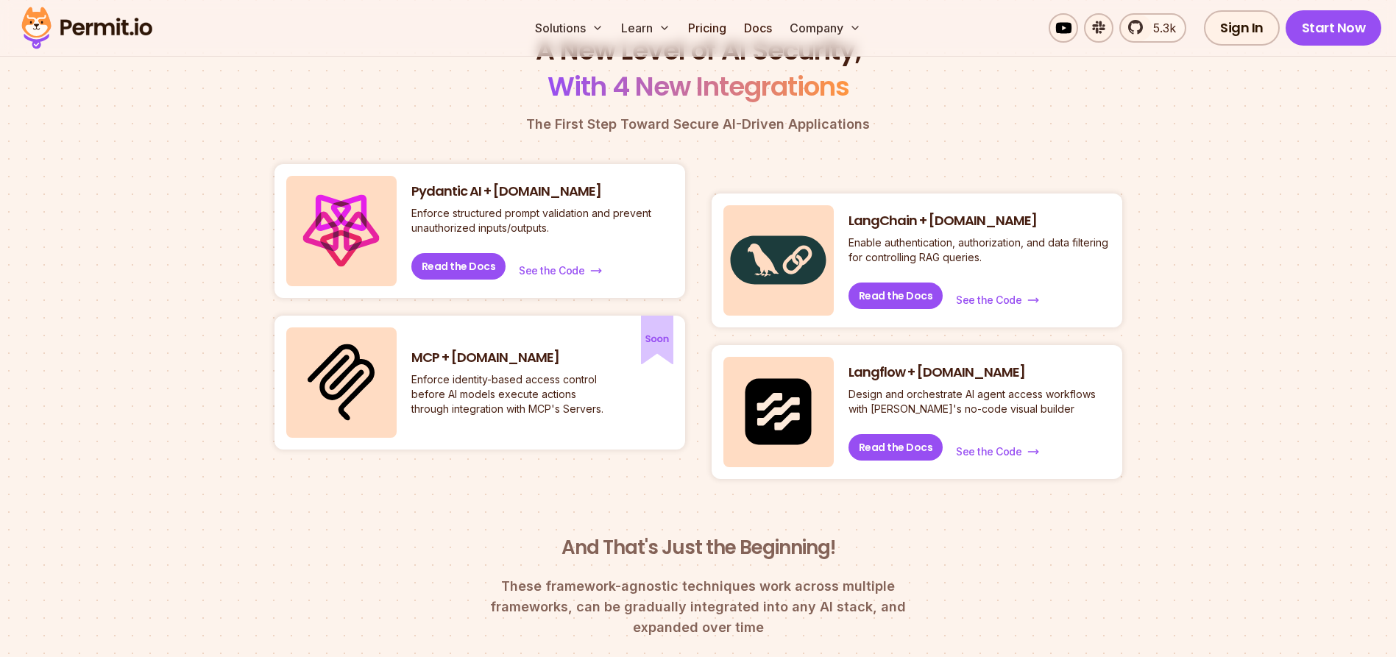
click at [433, 360] on h3 "MCP + Permit.io" at bounding box center [510, 358] width 199 height 18
click at [436, 355] on h3 "MCP + Permit.io" at bounding box center [510, 358] width 199 height 18
drag, startPoint x: 608, startPoint y: 353, endPoint x: 633, endPoint y: 344, distance: 26.8
click at [608, 353] on h3 "MCP + Permit.io" at bounding box center [510, 358] width 199 height 18
click at [653, 336] on img at bounding box center [657, 340] width 32 height 49
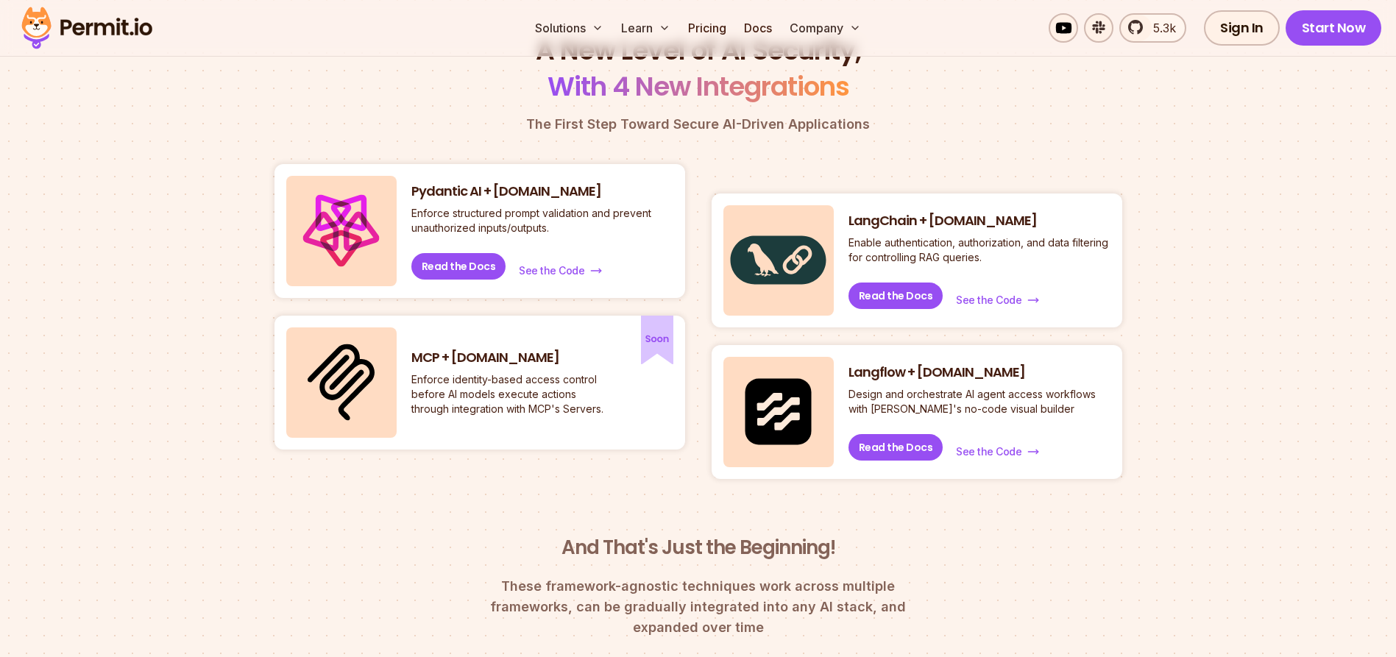
click at [645, 366] on div "MCP + Permit.io Enforce identity-based access control before AI models execute …" at bounding box center [479, 383] width 411 height 134
click at [640, 378] on div "MCP + Permit.io Enforce identity-based access control before AI models execute …" at bounding box center [479, 383] width 411 height 134
click at [637, 416] on div "MCP + Permit.io Enforce identity-based access control before AI models execute …" at bounding box center [479, 383] width 411 height 134
click at [168, 426] on section "A New Level of AI Security, With 4 New Integrations The First Step Toward Secur…" at bounding box center [698, 370] width 1396 height 676
click at [1195, 123] on section "A New Level of AI Security, With 4 New Integrations The First Step Toward Secur…" at bounding box center [698, 370] width 1396 height 676
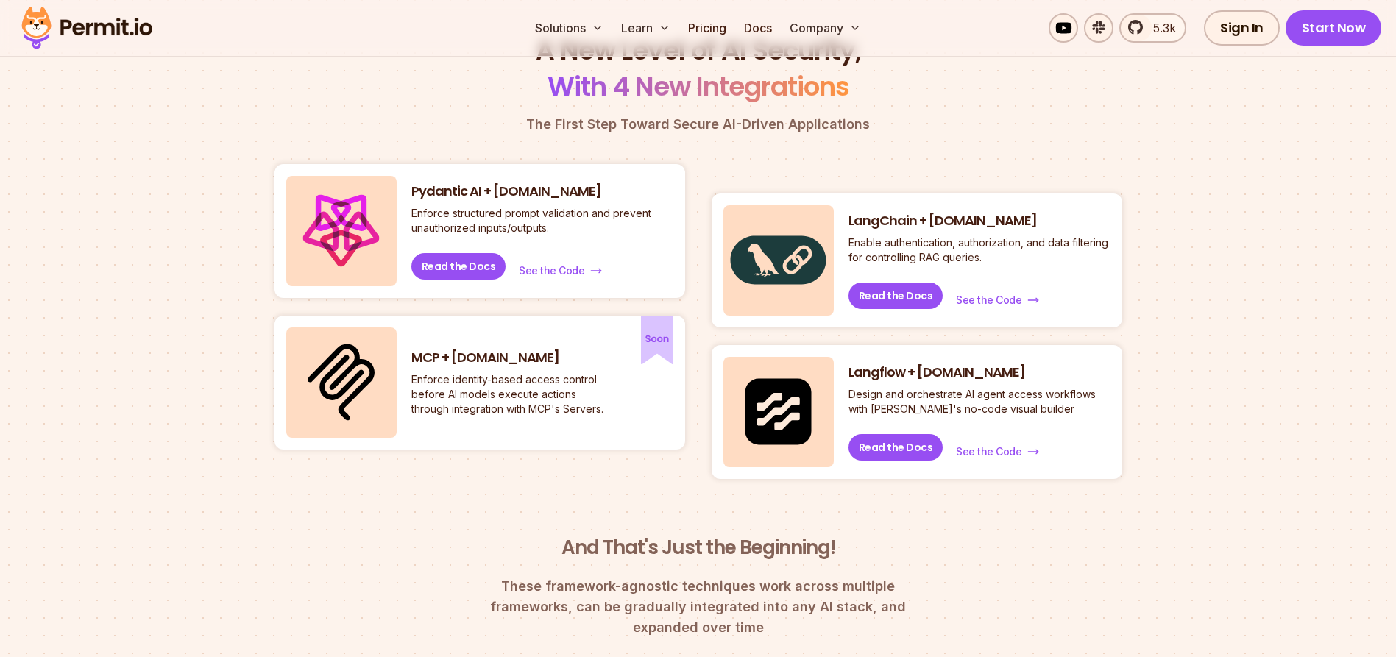
click at [1125, 145] on section "A New Level of AI Security, With 4 New Integrations The First Step Toward Secur…" at bounding box center [698, 370] width 1396 height 676
click at [1151, 163] on section "A New Level of AI Security, With 4 New Integrations The First Step Toward Secur…" at bounding box center [698, 370] width 1396 height 676
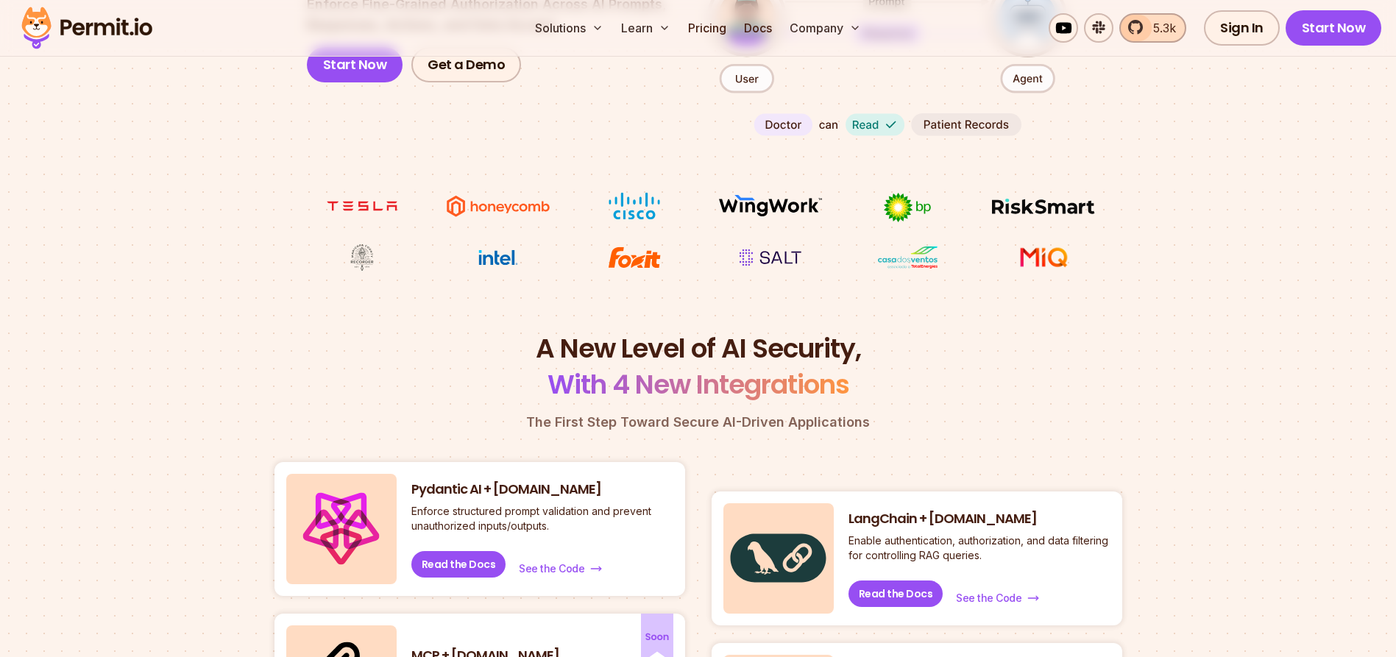
scroll to position [121, 0]
